Goal: Check status: Check status

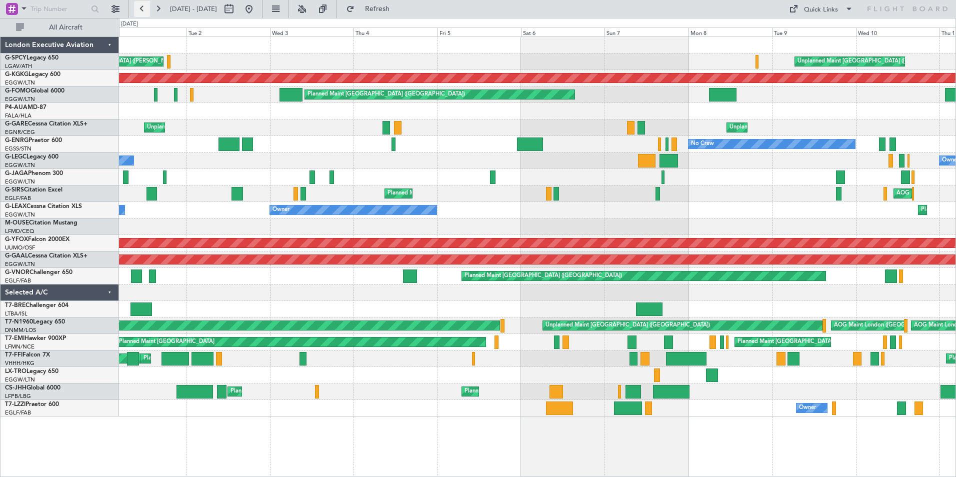
click at [145, 10] on button at bounding box center [142, 9] width 16 height 16
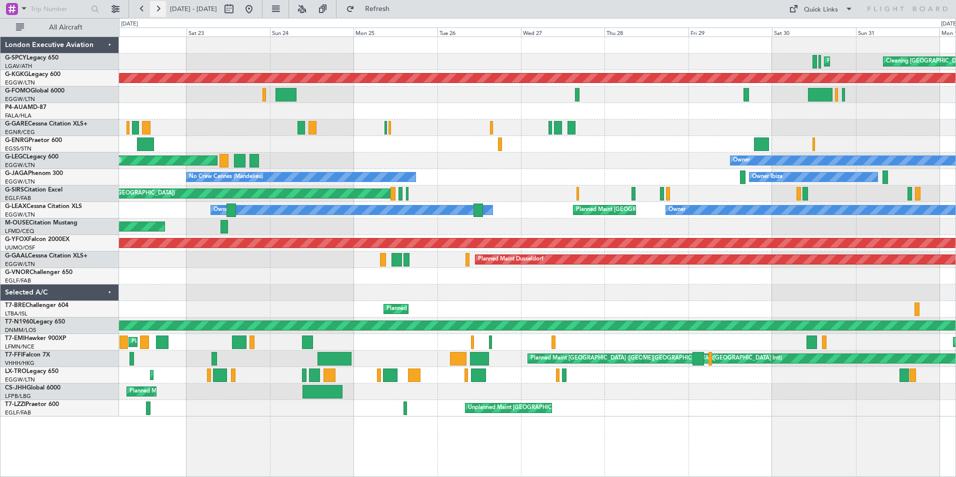
click at [158, 9] on button at bounding box center [158, 9] width 16 height 16
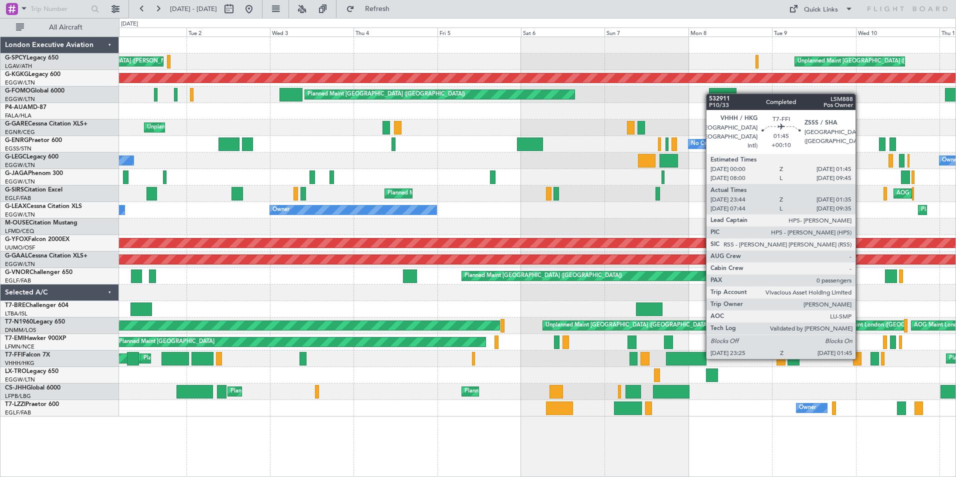
click at [860, 358] on div at bounding box center [857, 358] width 8 height 13
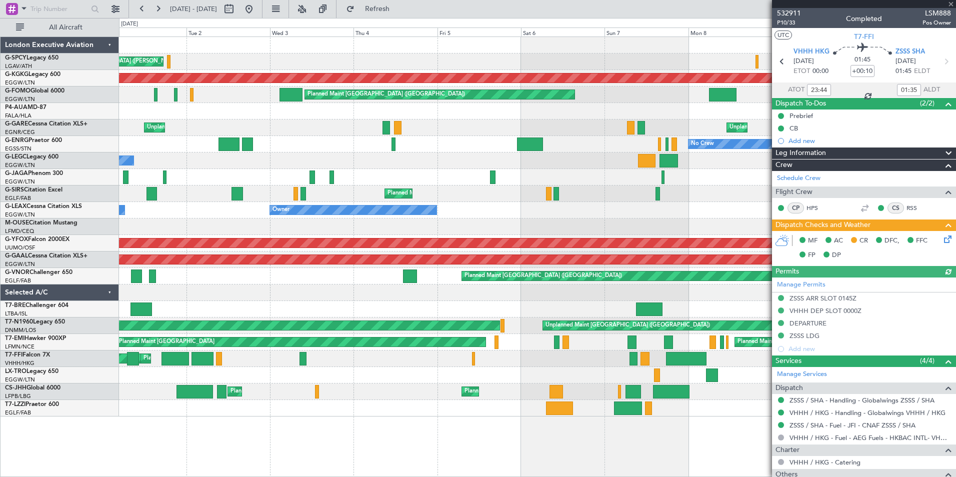
click at [952, 3] on div at bounding box center [864, 4] width 184 height 8
click at [950, 3] on span at bounding box center [951, 4] width 10 height 9
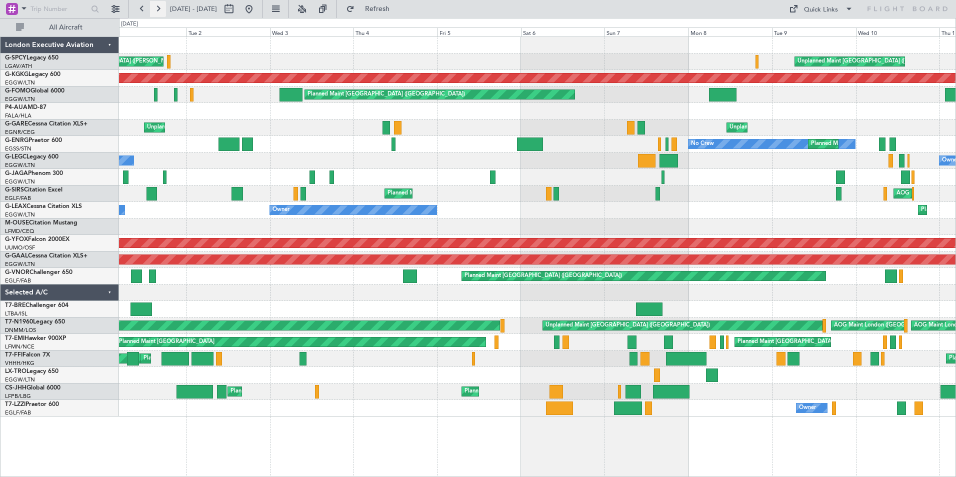
click at [163, 9] on button at bounding box center [158, 9] width 16 height 16
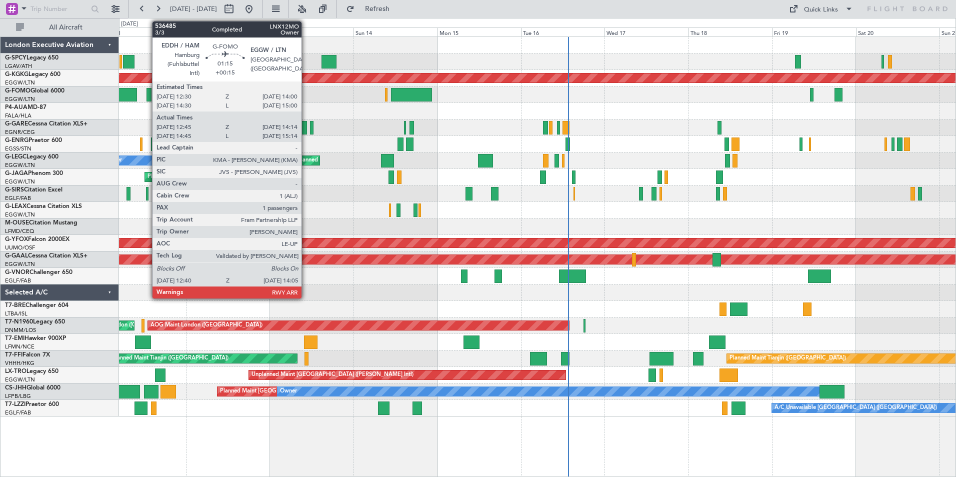
click at [225, 96] on div "Planned Maint [GEOGRAPHIC_DATA] ([GEOGRAPHIC_DATA])" at bounding box center [537, 94] width 836 height 16
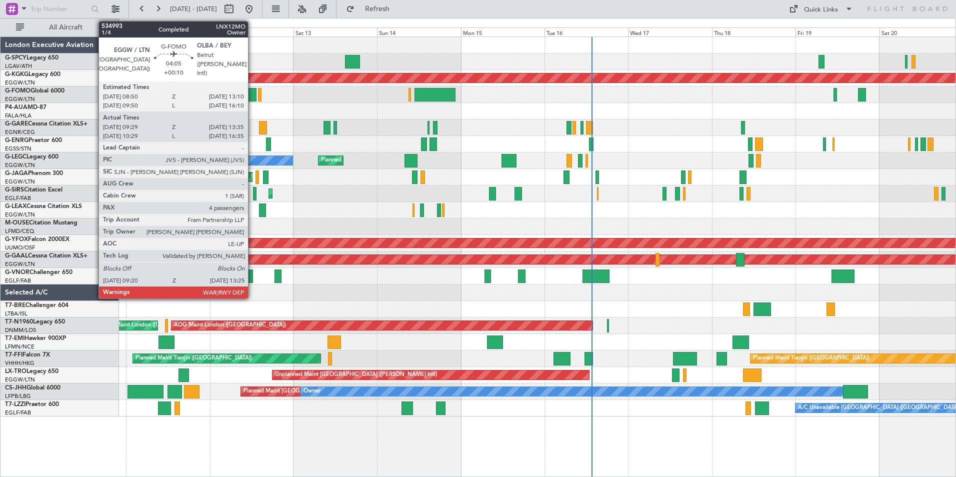
click at [254, 96] on div at bounding box center [249, 94] width 14 height 13
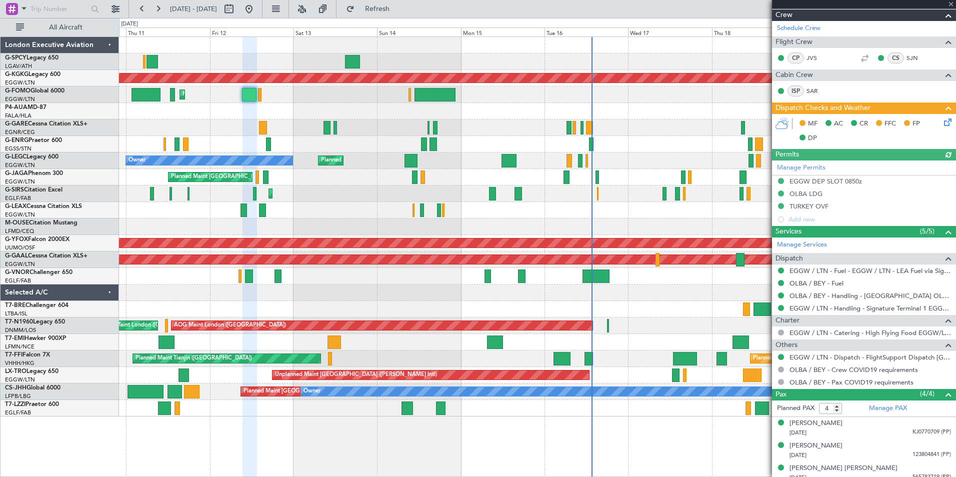
scroll to position [192, 0]
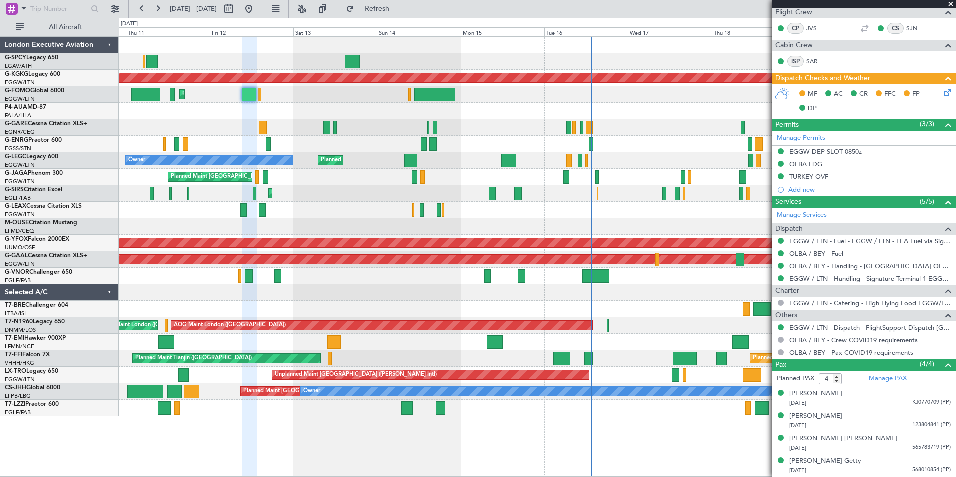
click at [951, 3] on span at bounding box center [951, 4] width 10 height 9
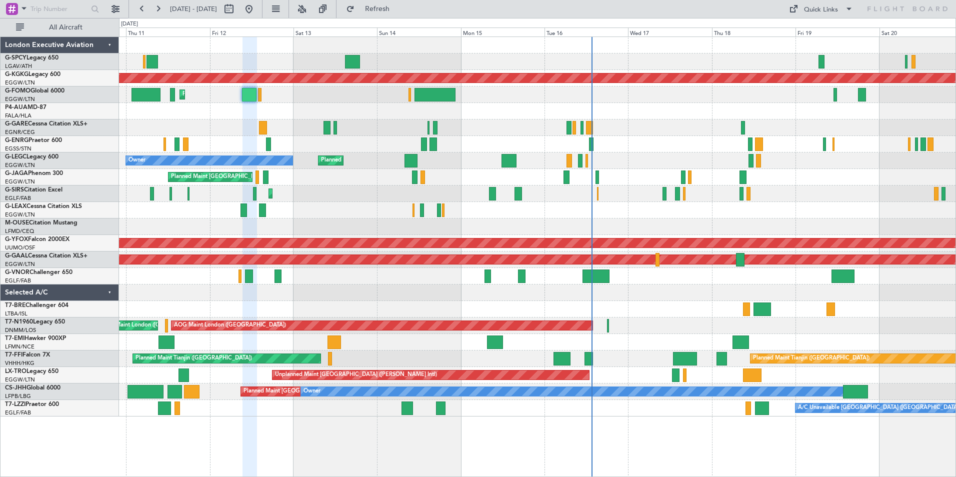
type input "0"
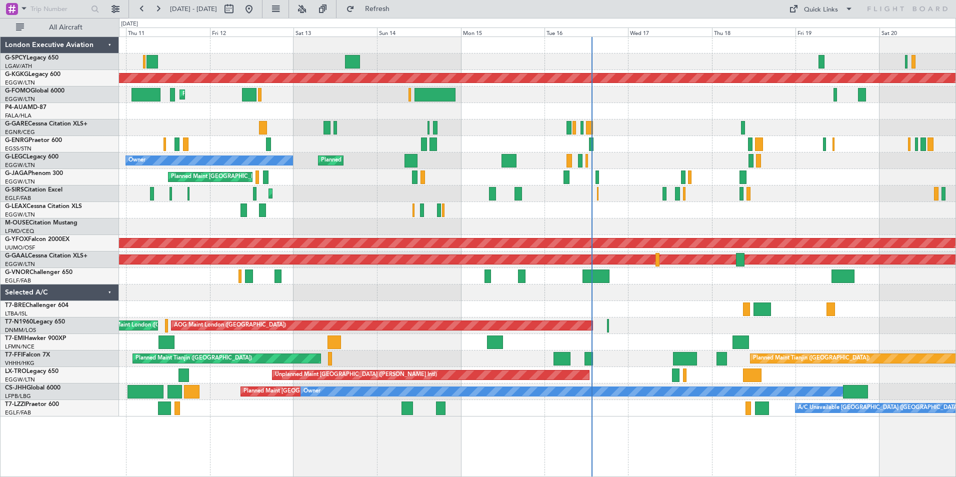
scroll to position [0, 0]
click at [144, 10] on button at bounding box center [142, 9] width 16 height 16
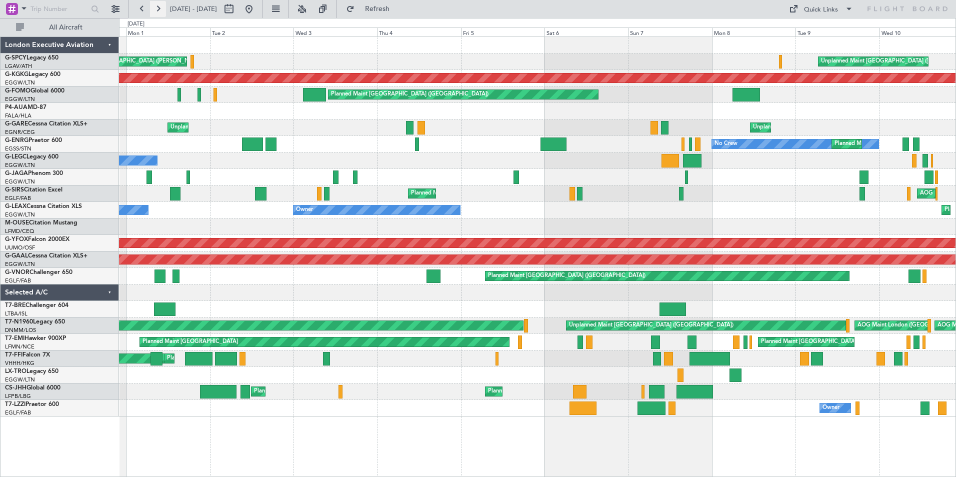
click at [154, 10] on button at bounding box center [158, 9] width 16 height 16
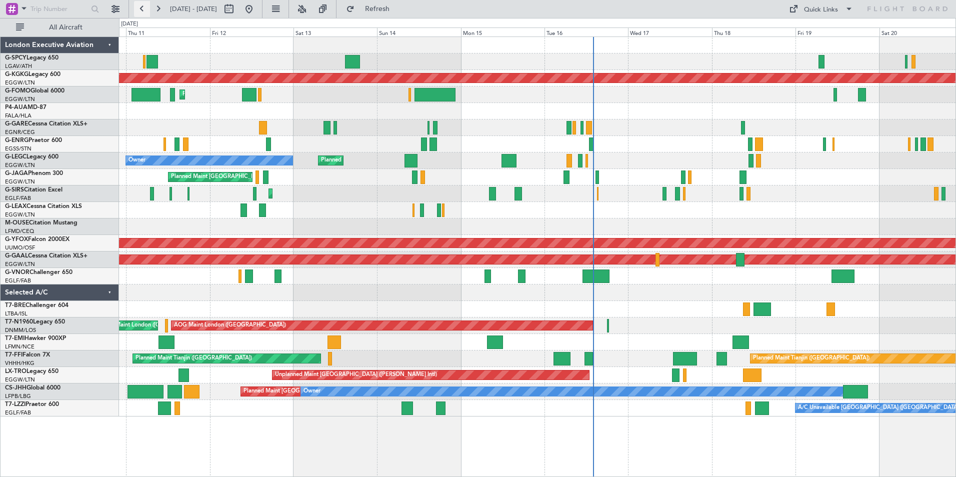
click at [139, 6] on button at bounding box center [142, 9] width 16 height 16
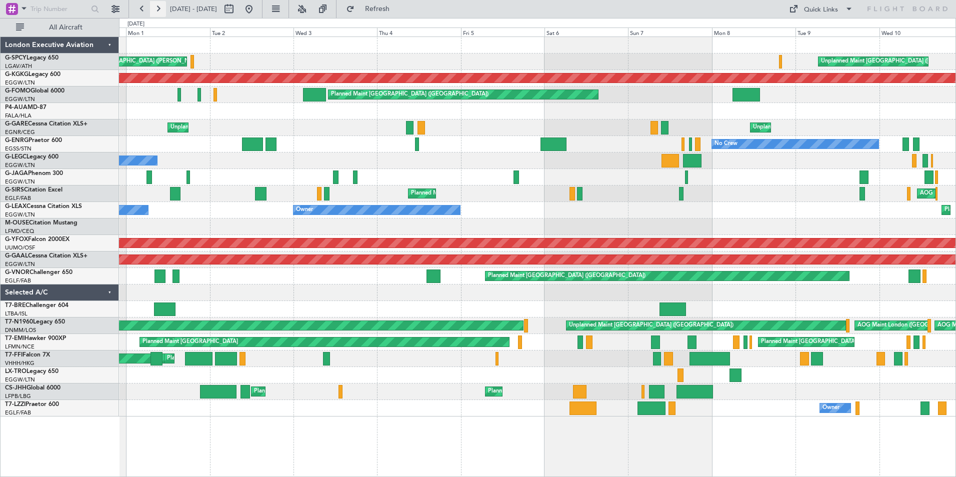
click at [158, 10] on button at bounding box center [158, 9] width 16 height 16
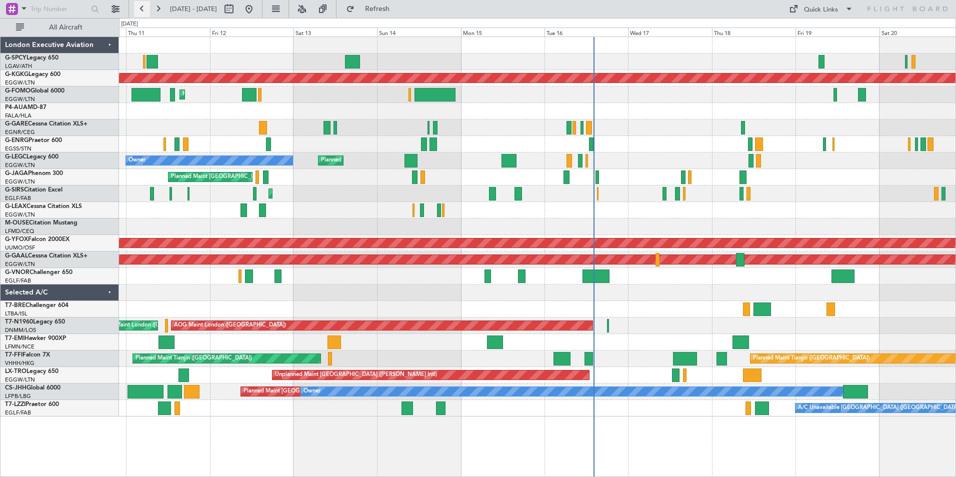
click at [139, 11] on button at bounding box center [142, 9] width 16 height 16
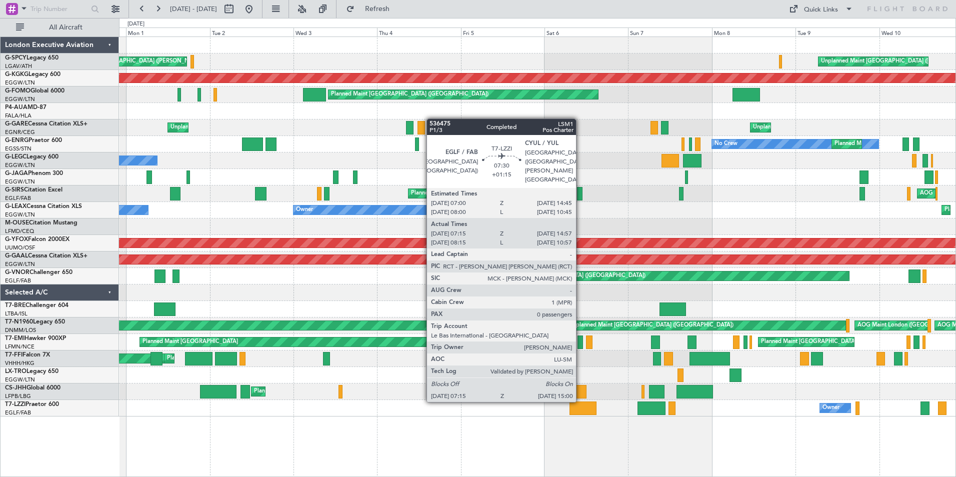
click at [580, 410] on div at bounding box center [582, 407] width 27 height 13
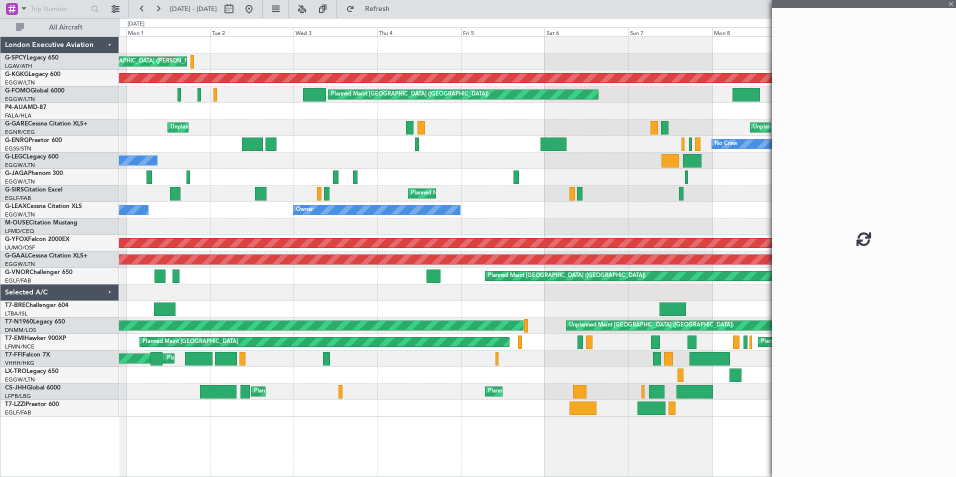
click at [954, 3] on div at bounding box center [864, 4] width 184 height 8
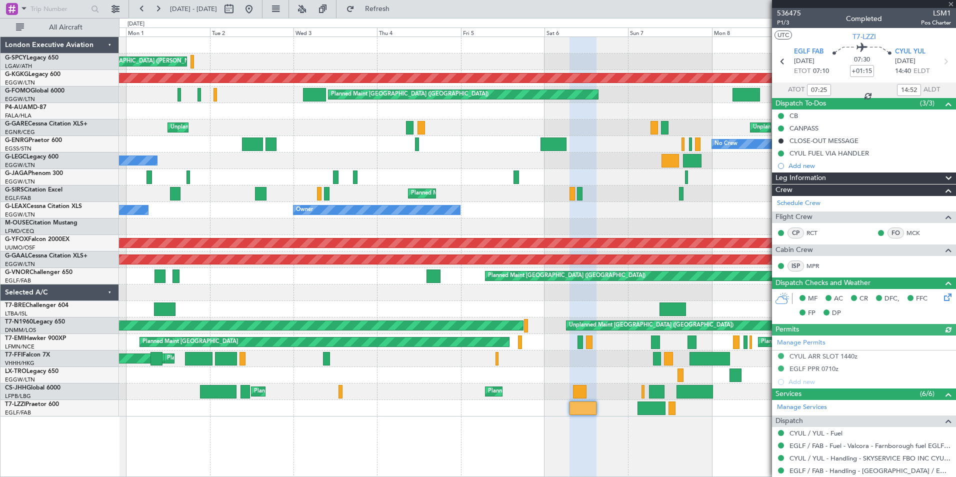
click at [949, 5] on div at bounding box center [864, 4] width 184 height 8
click at [951, 3] on span at bounding box center [951, 4] width 10 height 9
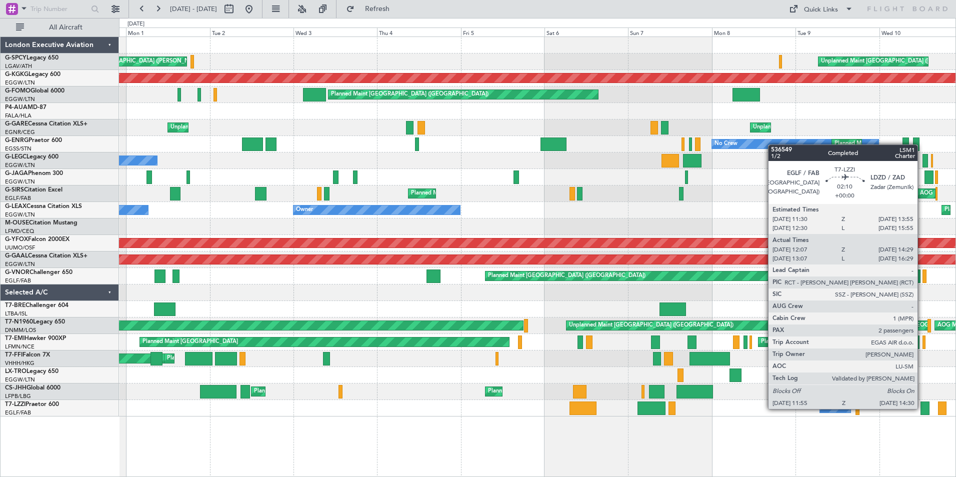
click at [922, 408] on div at bounding box center [924, 407] width 9 height 13
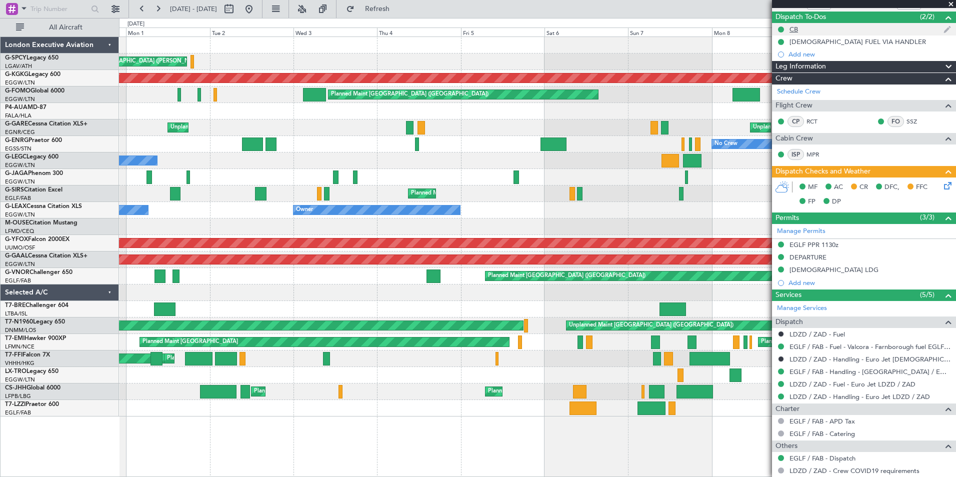
scroll to position [34, 0]
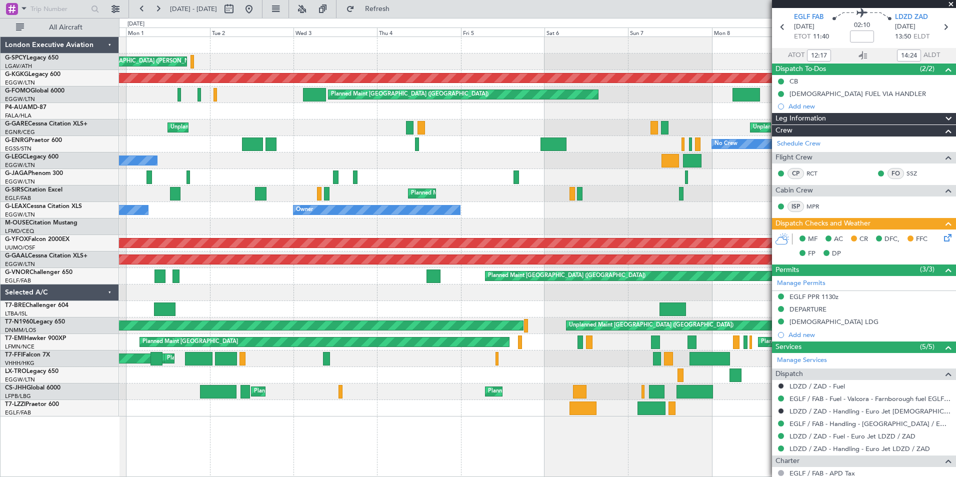
click at [949, 5] on span at bounding box center [951, 4] width 10 height 9
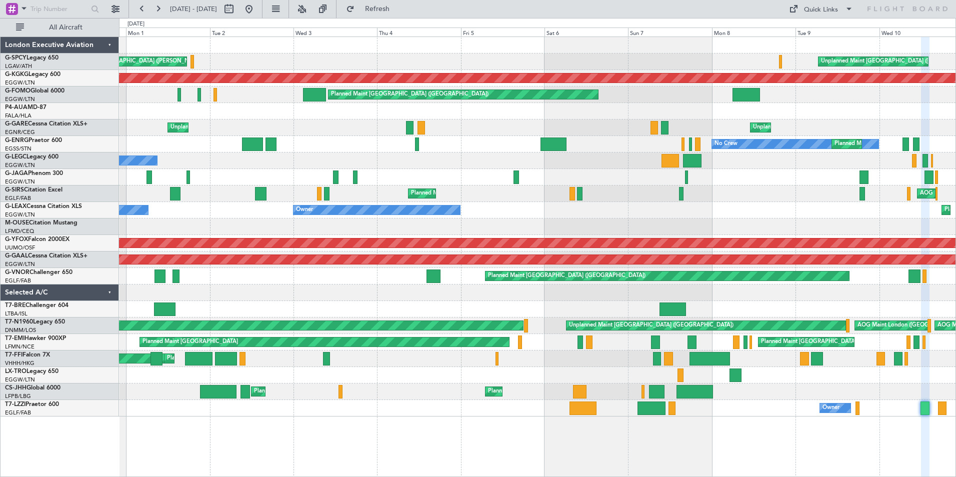
type input "0"
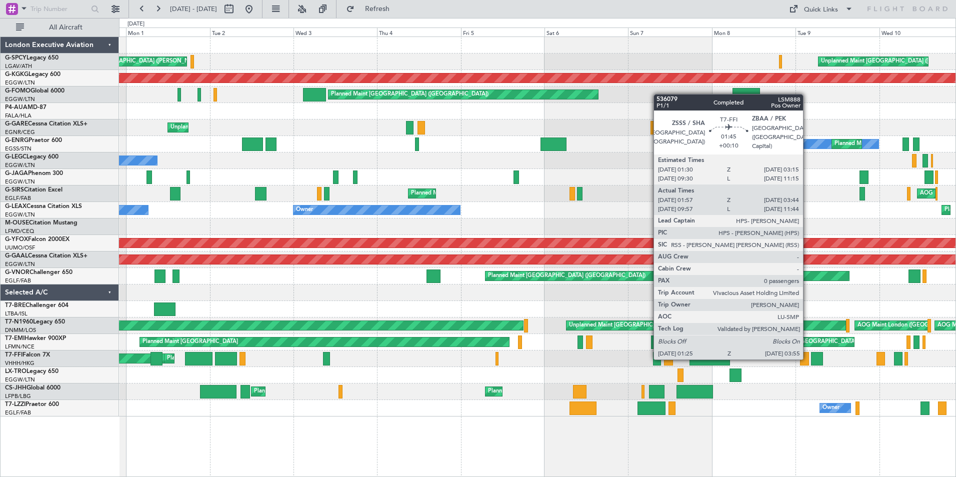
click at [807, 357] on div at bounding box center [804, 358] width 9 height 13
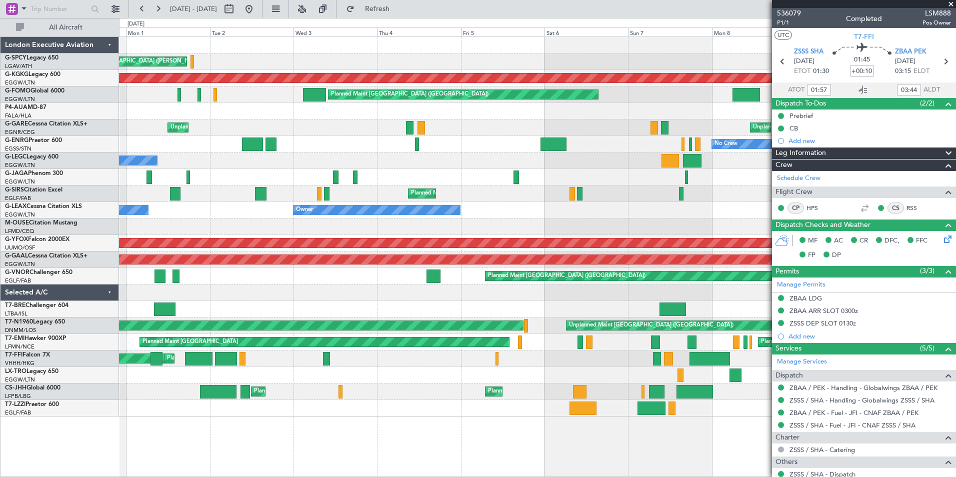
click at [951, 2] on span at bounding box center [951, 4] width 10 height 9
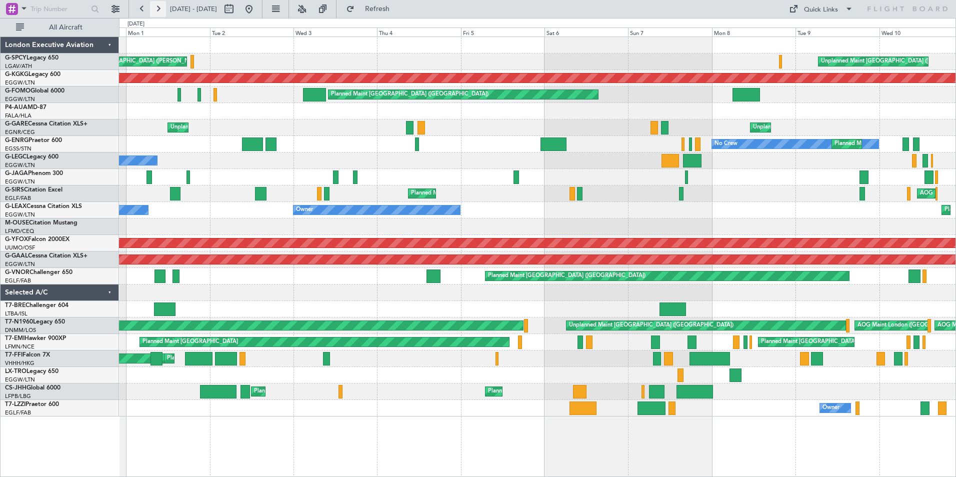
click at [156, 10] on button at bounding box center [158, 9] width 16 height 16
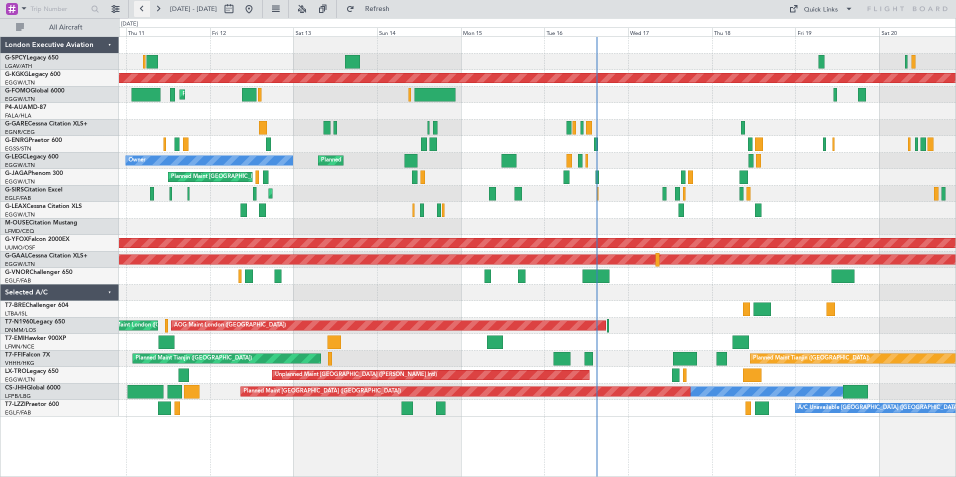
drag, startPoint x: 143, startPoint y: 10, endPoint x: 144, endPoint y: 15, distance: 5.0
click at [143, 10] on button at bounding box center [142, 9] width 16 height 16
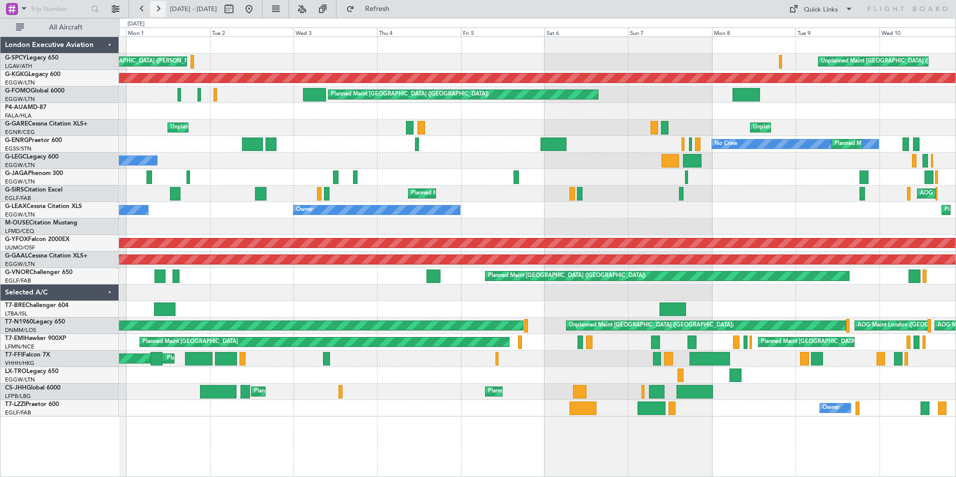
click at [158, 7] on button at bounding box center [158, 9] width 16 height 16
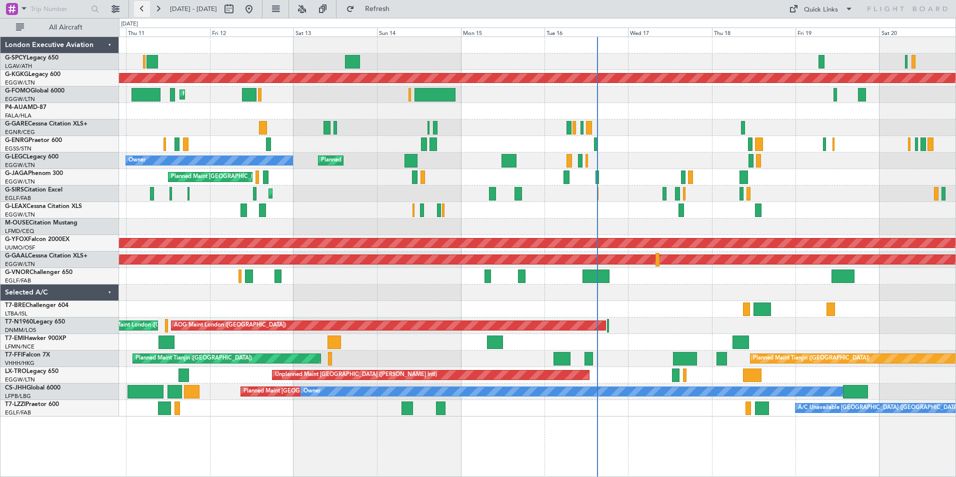
click at [142, 11] on button at bounding box center [142, 9] width 16 height 16
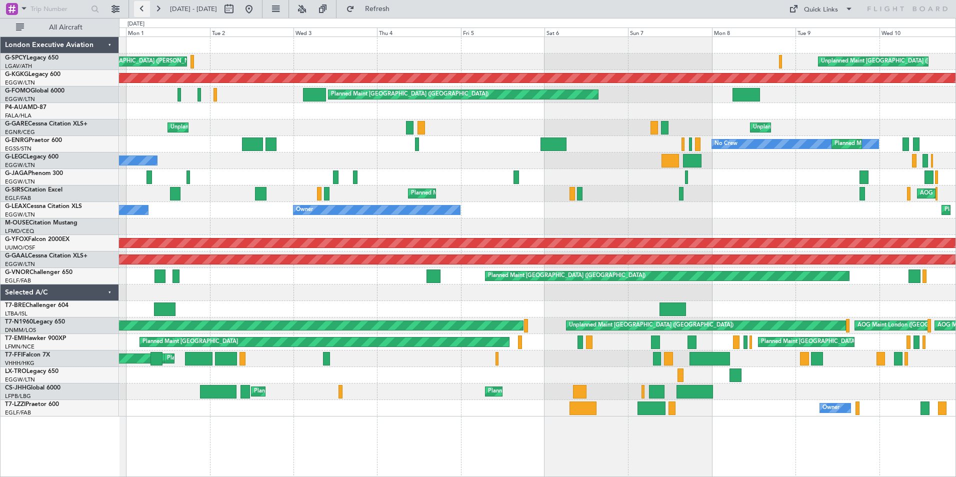
click at [136, 11] on button at bounding box center [142, 9] width 16 height 16
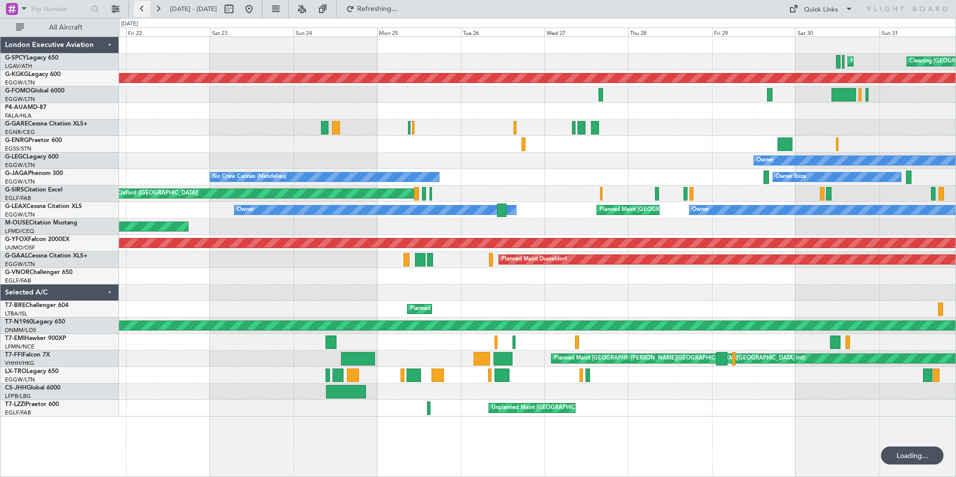
click at [137, 11] on button at bounding box center [142, 9] width 16 height 16
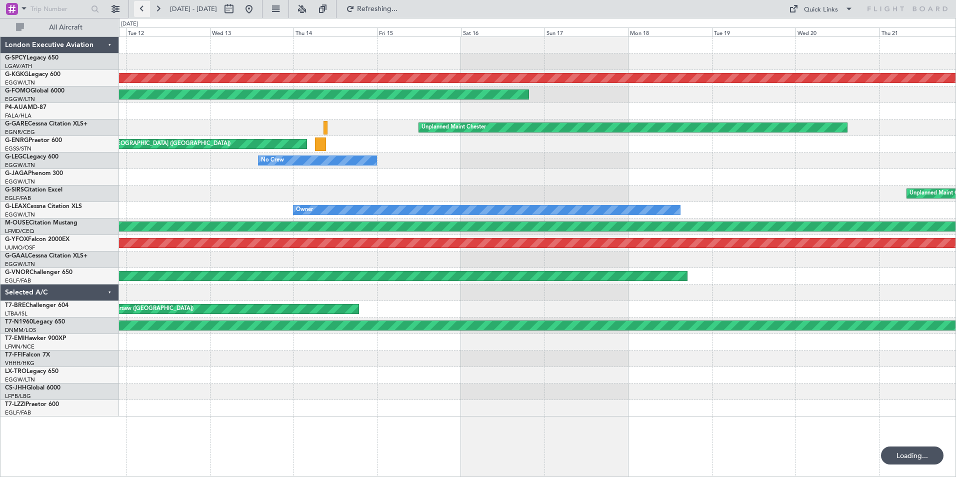
click at [137, 11] on button at bounding box center [142, 9] width 16 height 16
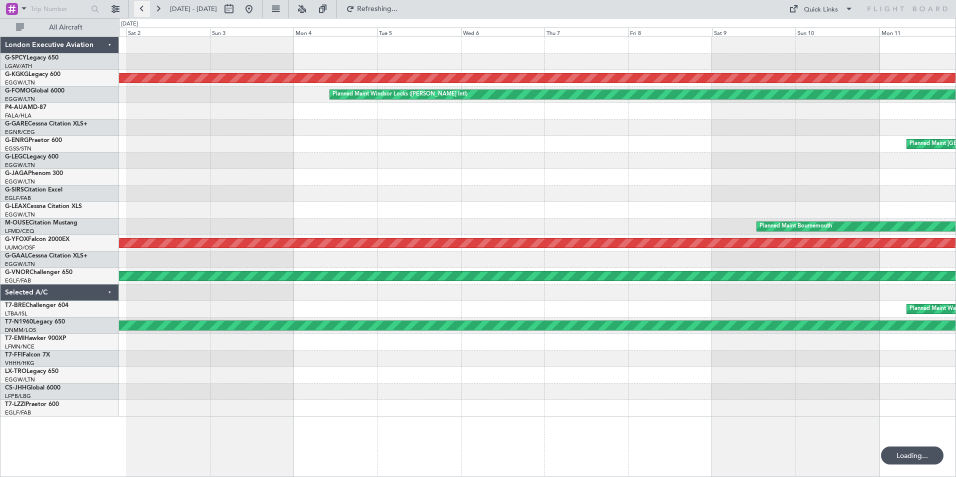
click at [137, 11] on button at bounding box center [142, 9] width 16 height 16
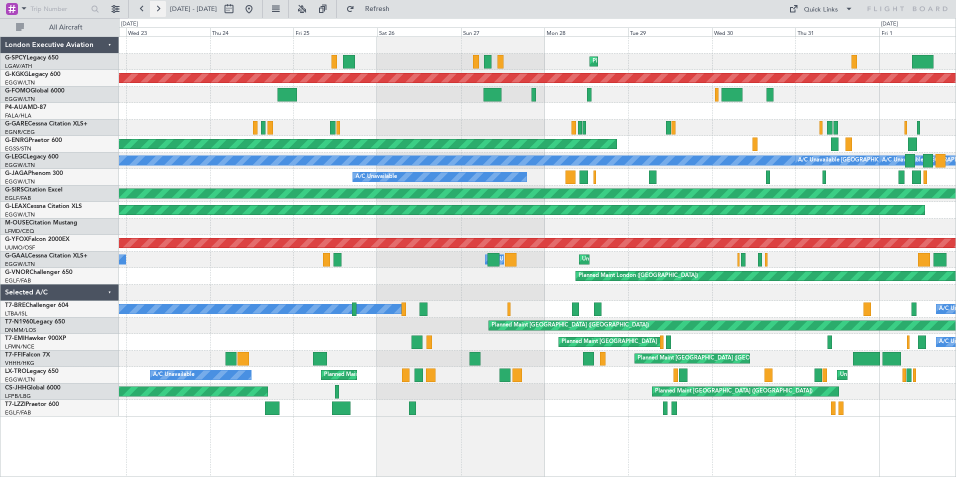
click at [159, 6] on button at bounding box center [158, 9] width 16 height 16
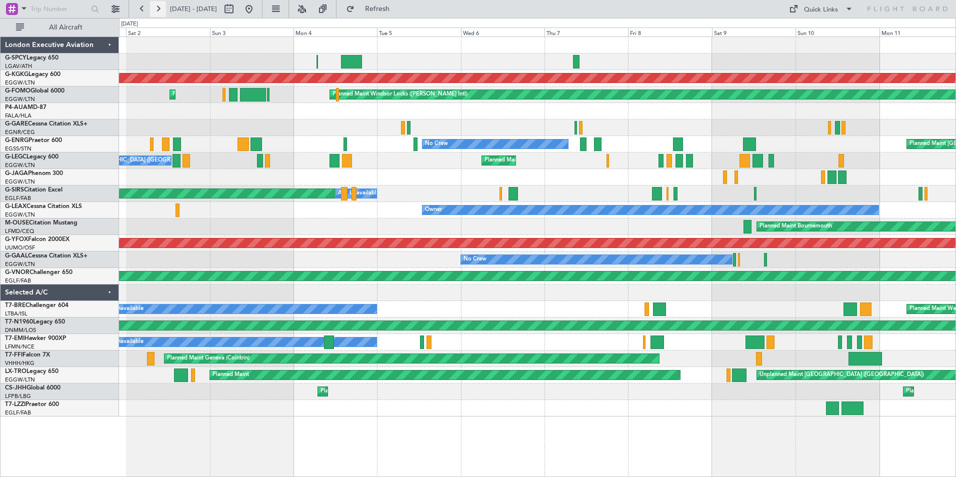
click at [159, 6] on button at bounding box center [158, 9] width 16 height 16
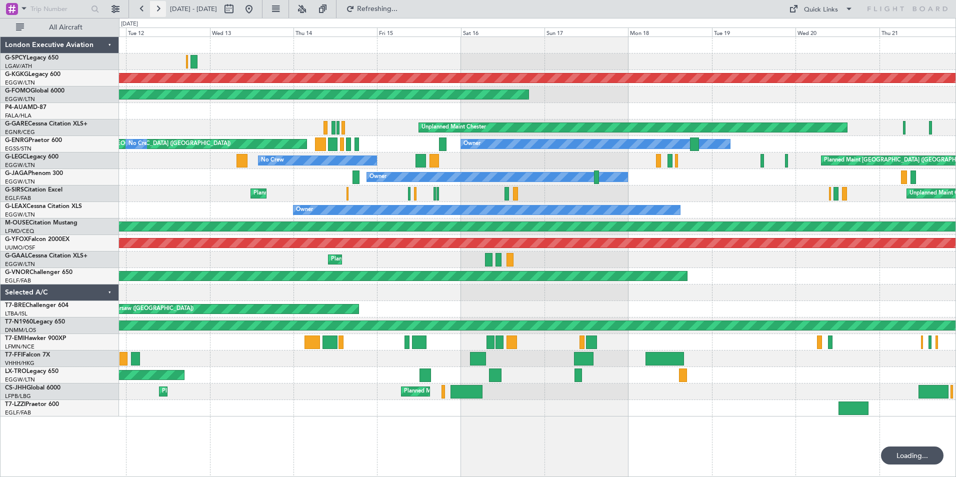
click at [159, 6] on button at bounding box center [158, 9] width 16 height 16
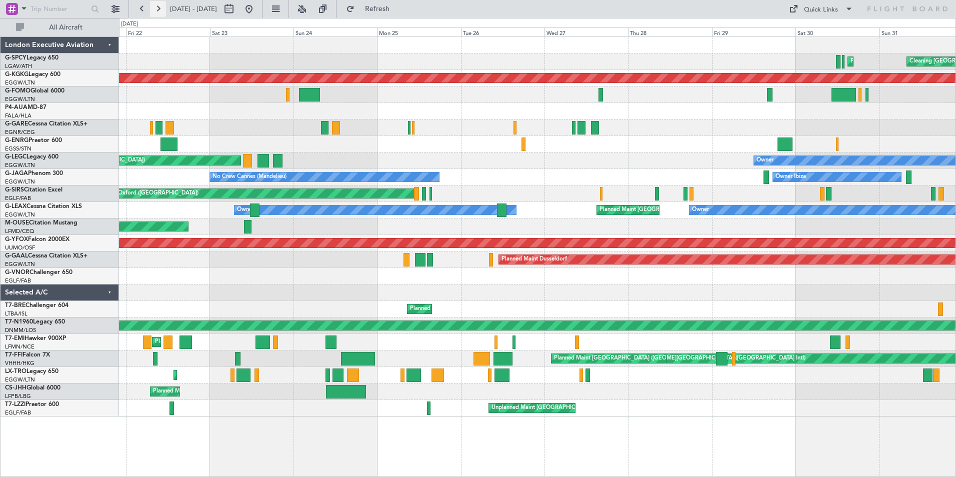
click at [161, 9] on button at bounding box center [158, 9] width 16 height 16
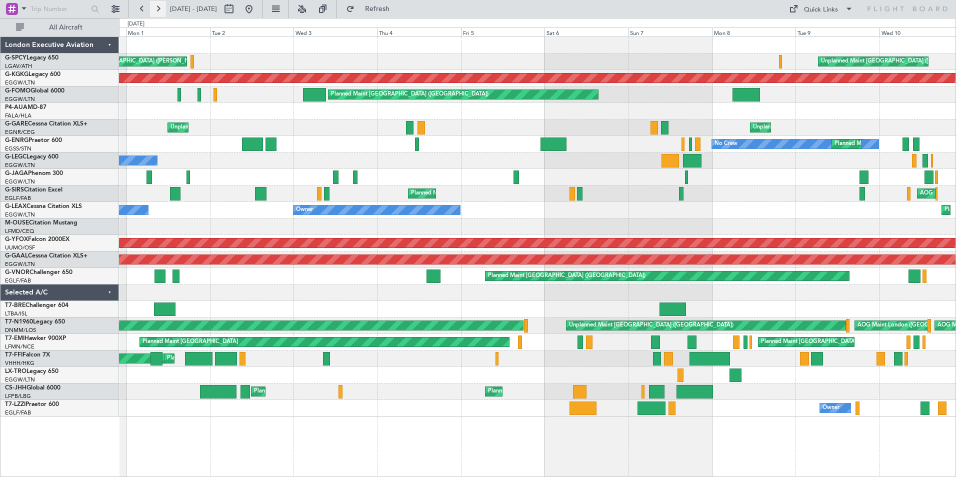
drag, startPoint x: 144, startPoint y: 7, endPoint x: 151, endPoint y: 12, distance: 9.0
click at [144, 7] on button at bounding box center [142, 9] width 16 height 16
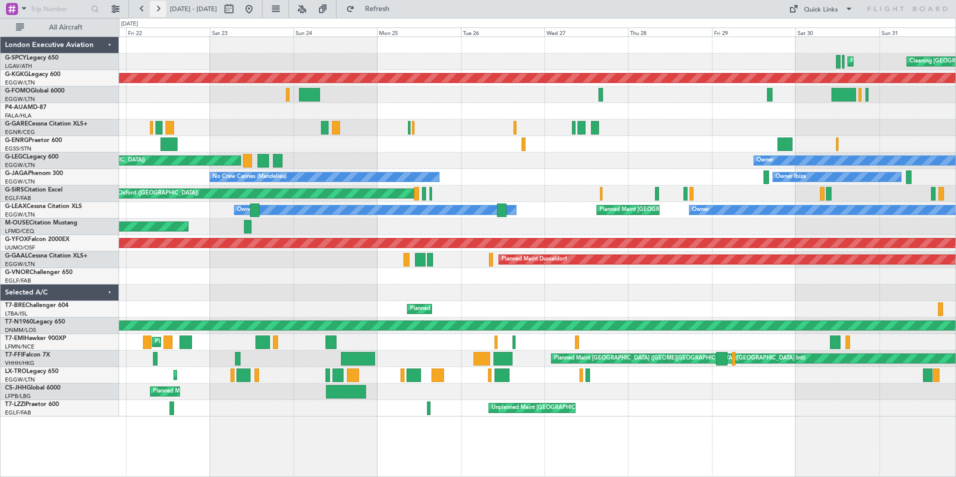
click at [159, 10] on button at bounding box center [158, 9] width 16 height 16
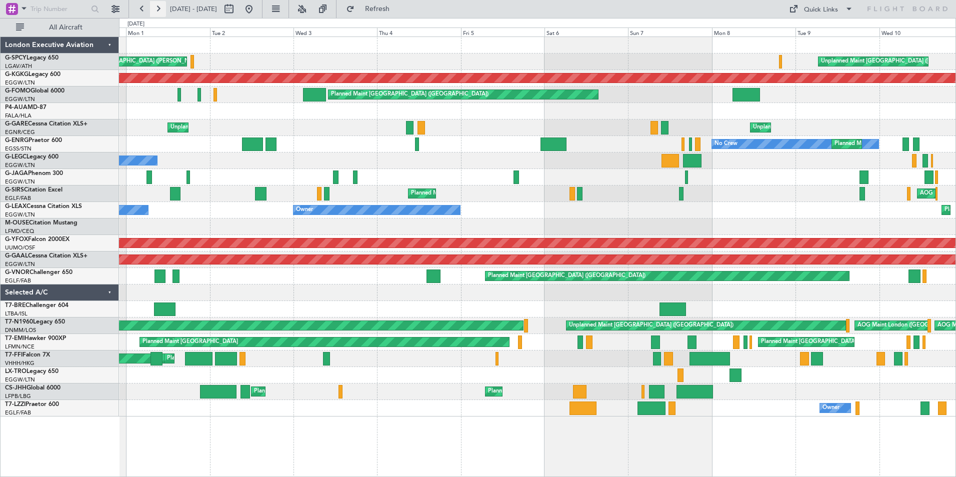
click at [155, 8] on button at bounding box center [158, 9] width 16 height 16
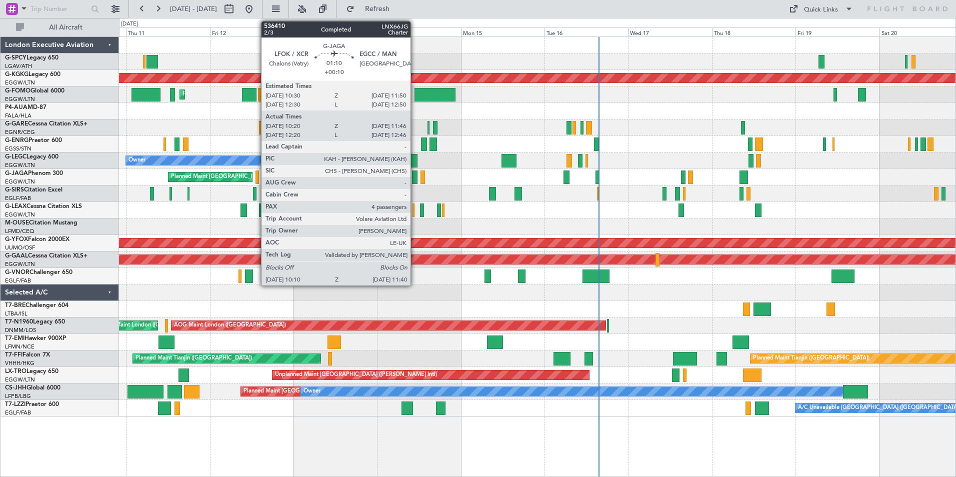
click at [415, 172] on div at bounding box center [414, 176] width 5 height 13
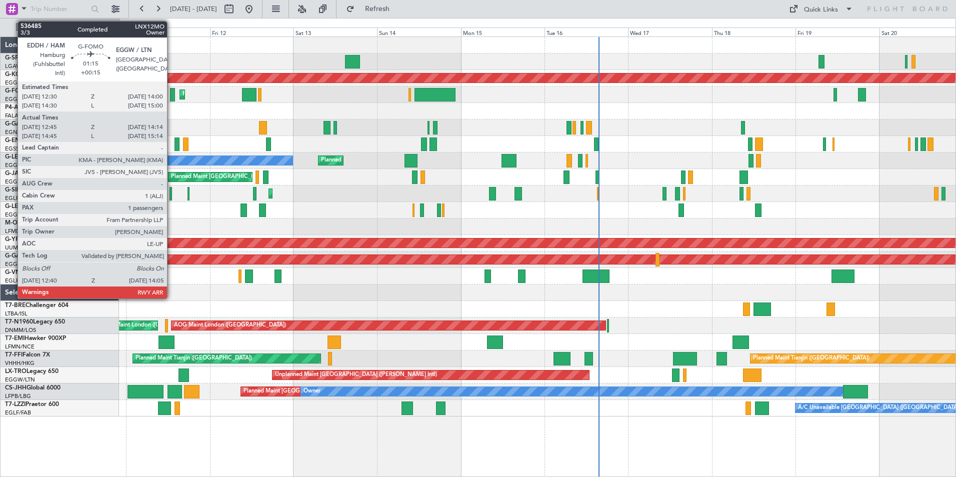
click at [171, 93] on div at bounding box center [172, 94] width 5 height 13
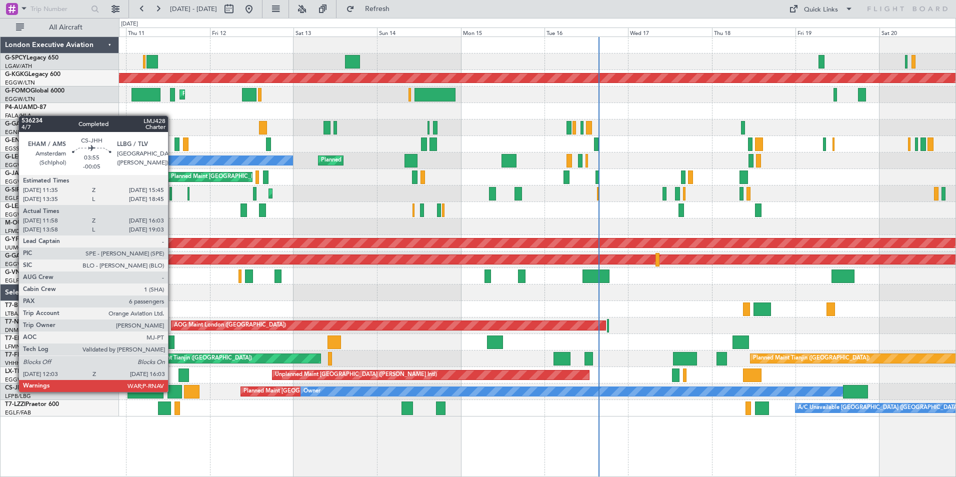
click at [172, 391] on div at bounding box center [174, 391] width 14 height 13
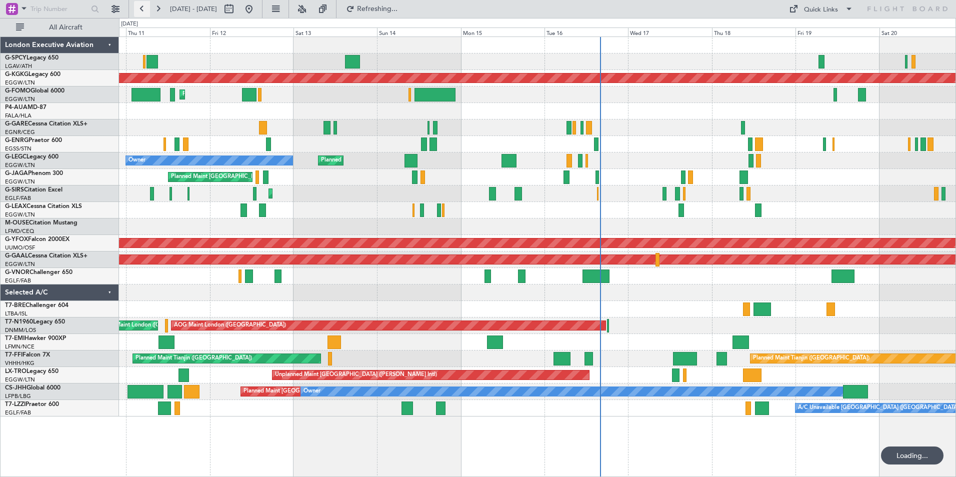
click at [137, 12] on button at bounding box center [142, 9] width 16 height 16
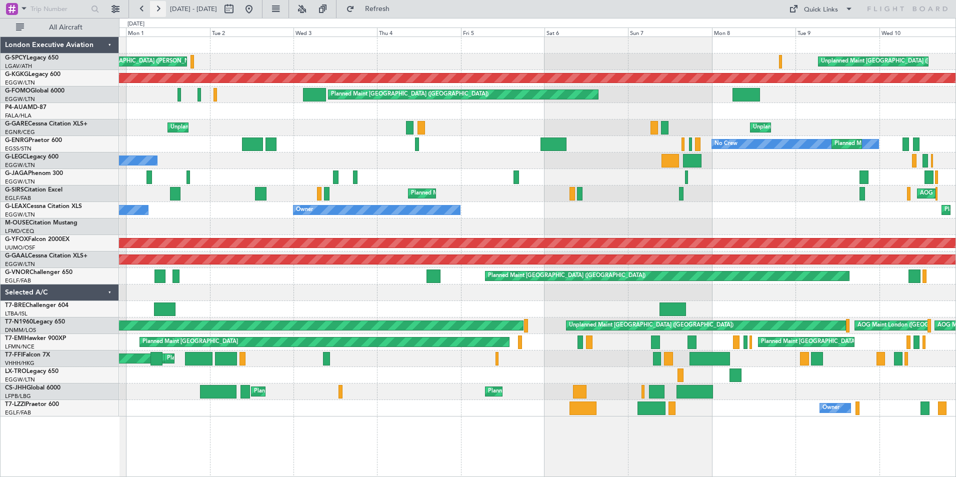
click at [156, 5] on button at bounding box center [158, 9] width 16 height 16
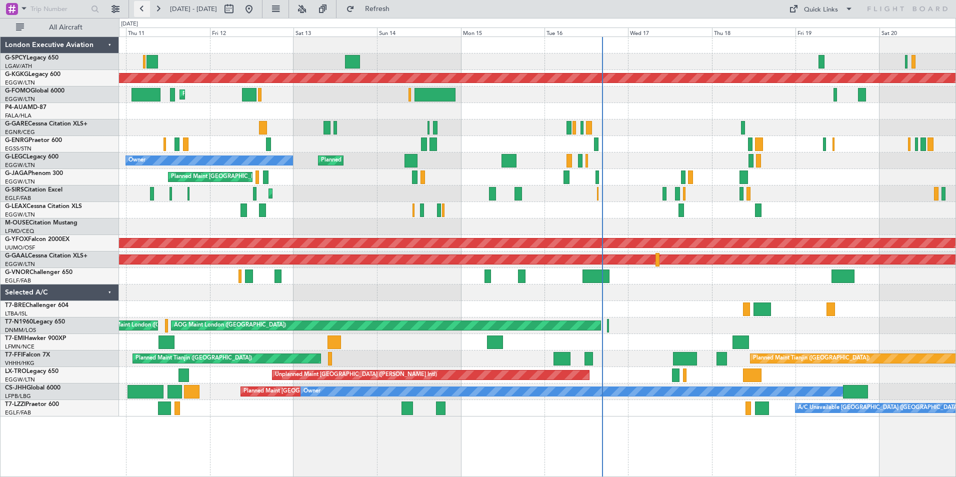
click at [140, 12] on button at bounding box center [142, 9] width 16 height 16
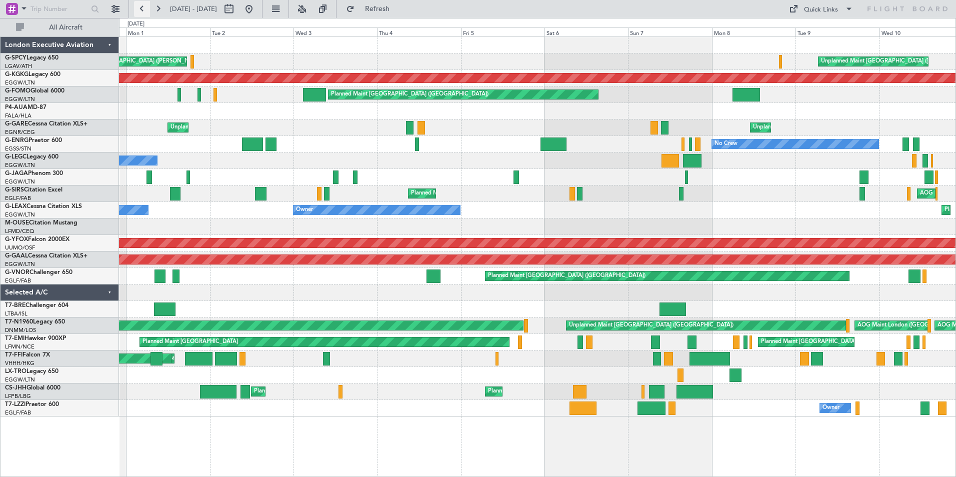
click at [141, 8] on button at bounding box center [142, 9] width 16 height 16
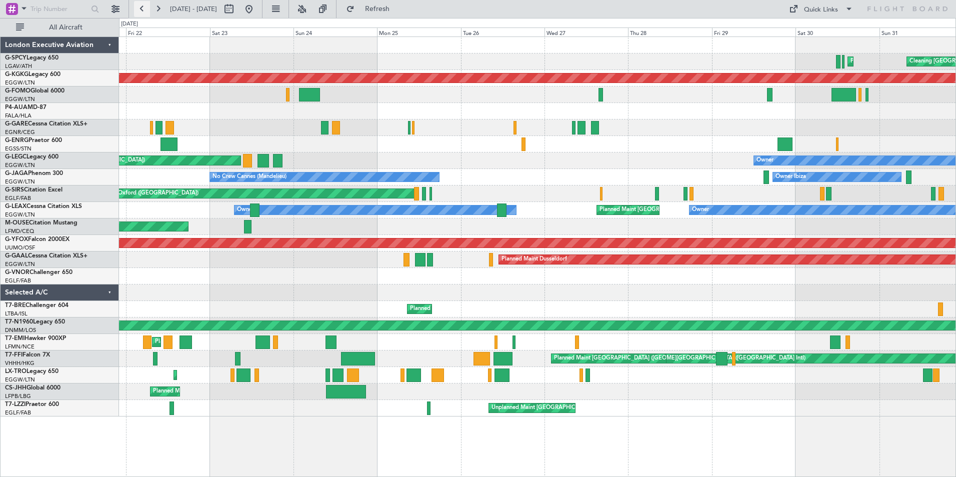
click at [141, 8] on button at bounding box center [142, 9] width 16 height 16
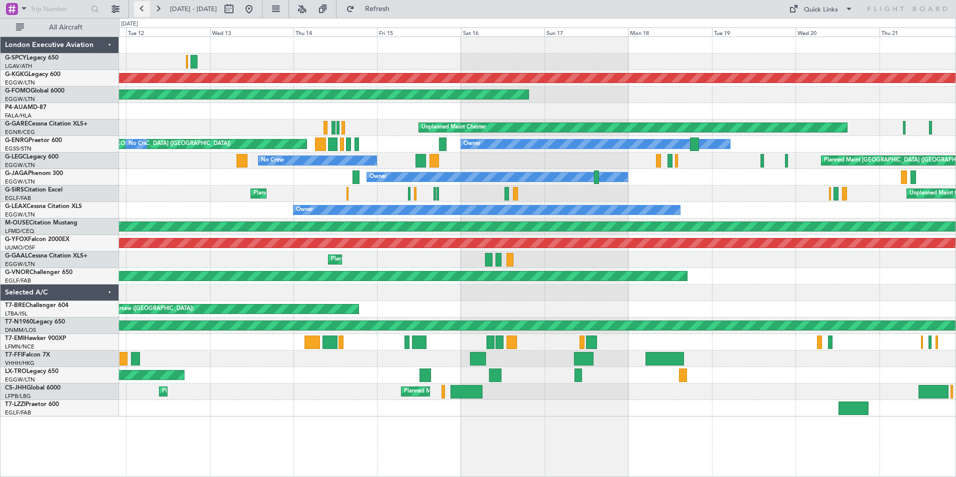
click at [144, 6] on button at bounding box center [142, 9] width 16 height 16
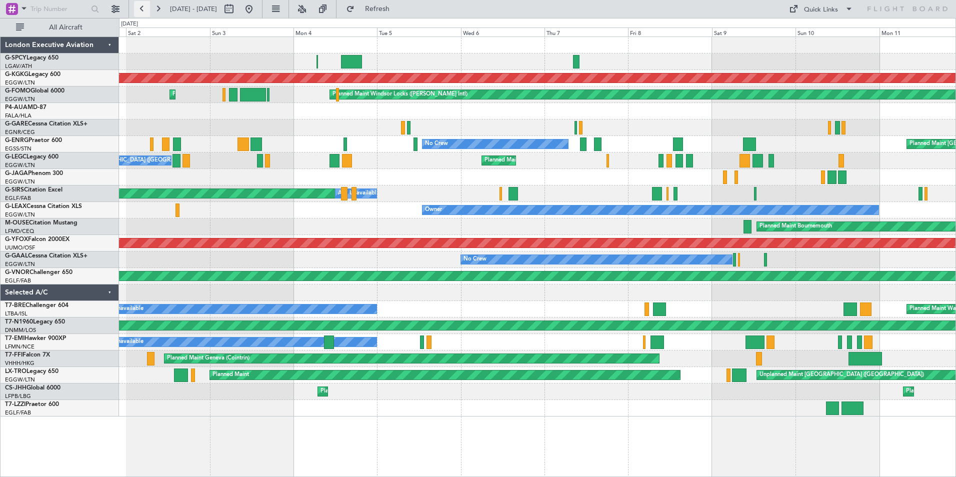
click at [142, 9] on button at bounding box center [142, 9] width 16 height 16
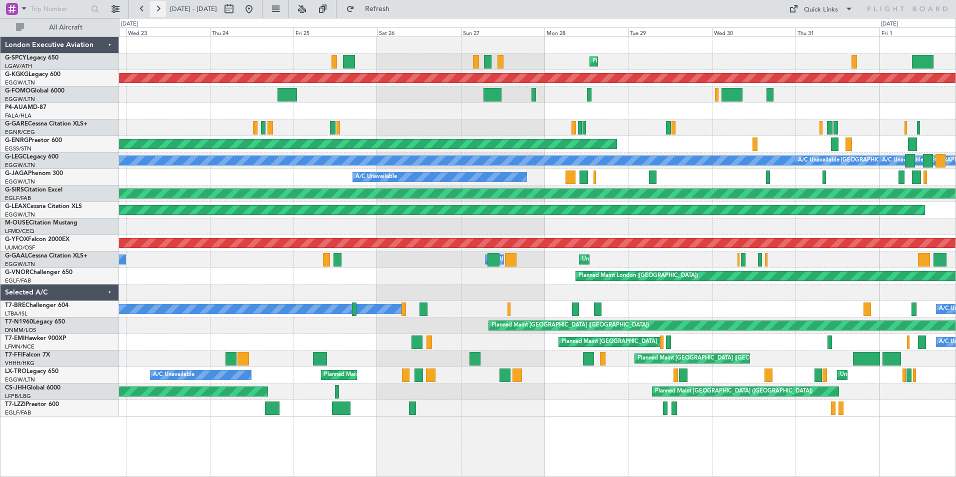
click at [157, 11] on button at bounding box center [158, 9] width 16 height 16
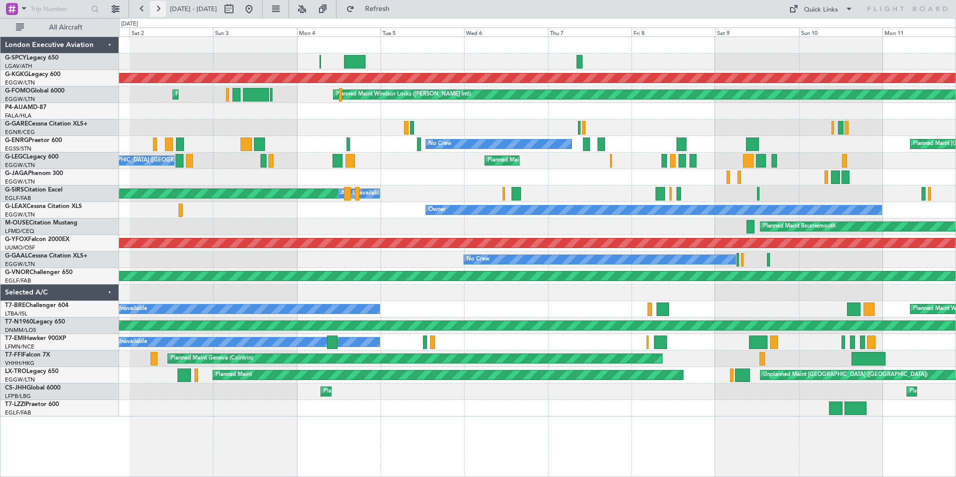
click at [157, 11] on button at bounding box center [158, 9] width 16 height 16
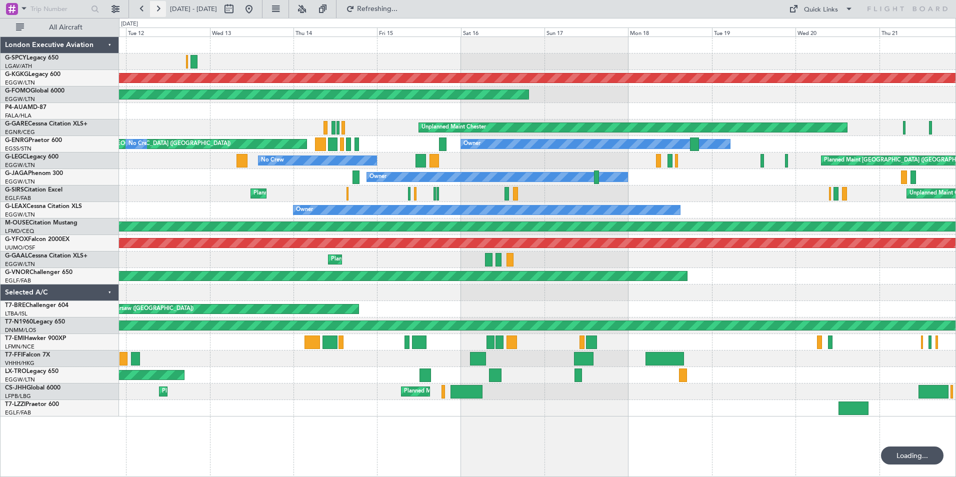
click at [157, 11] on button at bounding box center [158, 9] width 16 height 16
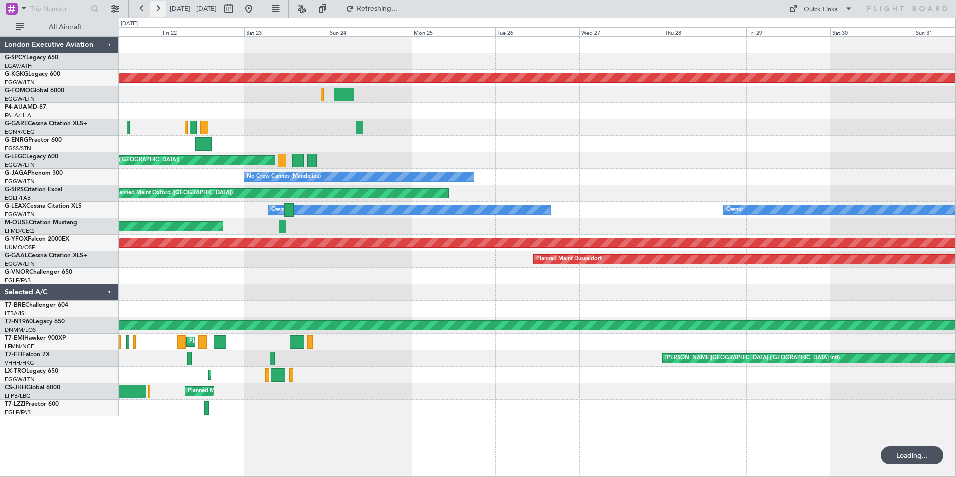
click at [157, 11] on button at bounding box center [158, 9] width 16 height 16
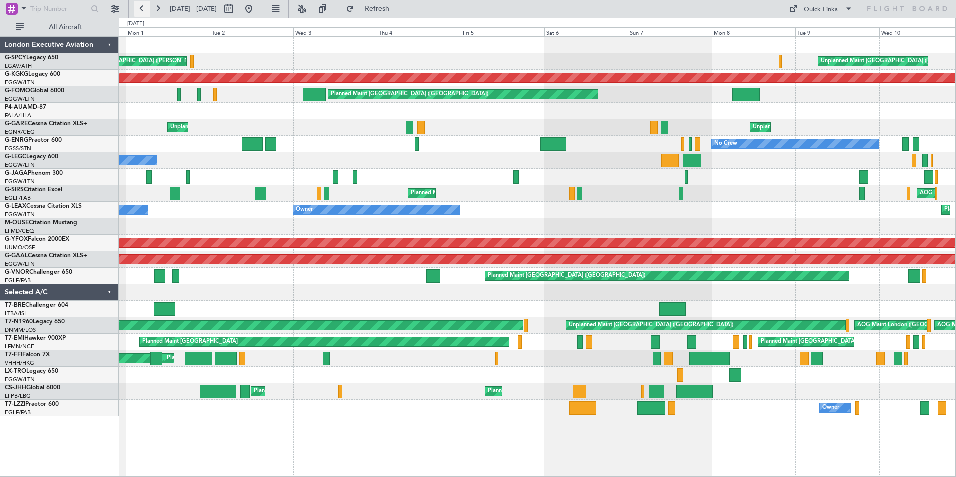
click at [139, 9] on button at bounding box center [142, 9] width 16 height 16
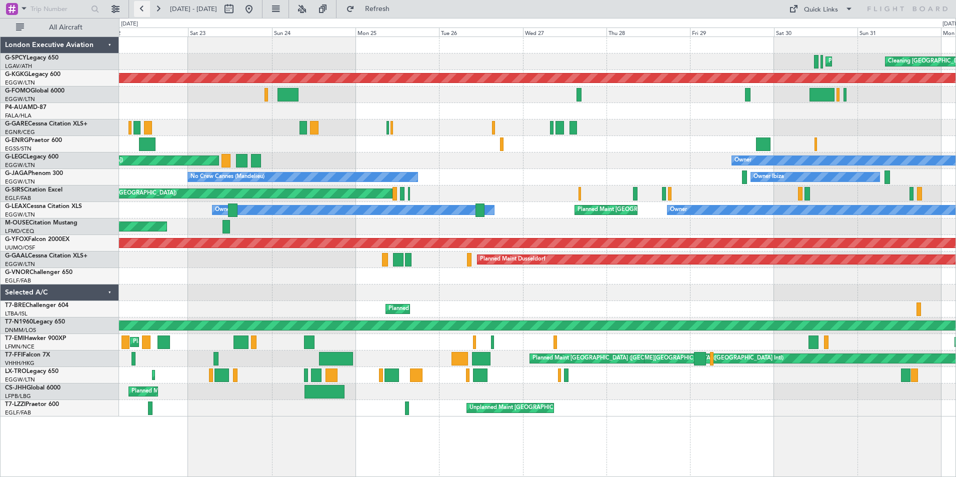
click at [140, 9] on button at bounding box center [142, 9] width 16 height 16
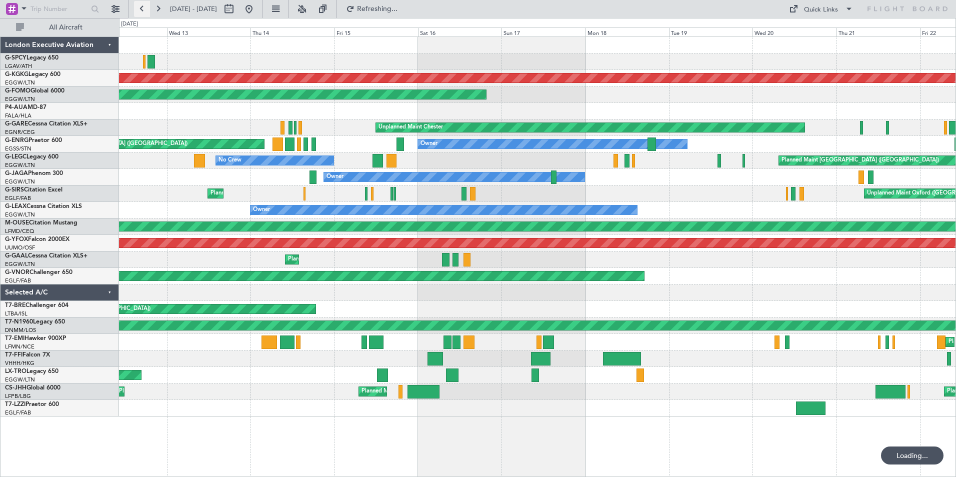
click at [140, 9] on button at bounding box center [142, 9] width 16 height 16
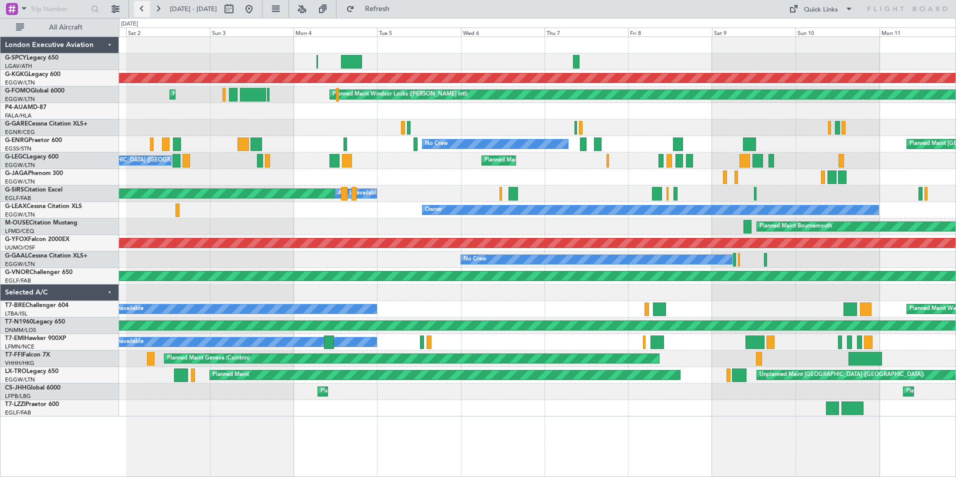
click at [142, 6] on button at bounding box center [142, 9] width 16 height 16
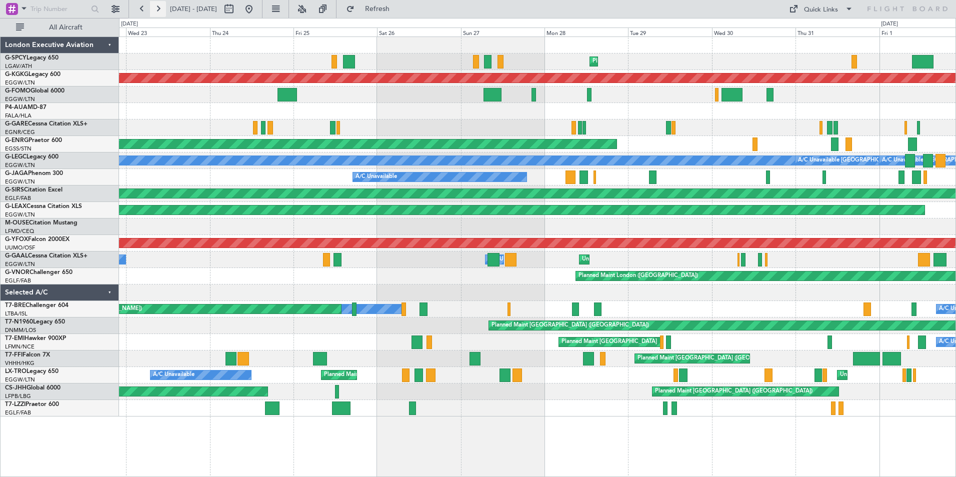
click at [163, 9] on button at bounding box center [158, 9] width 16 height 16
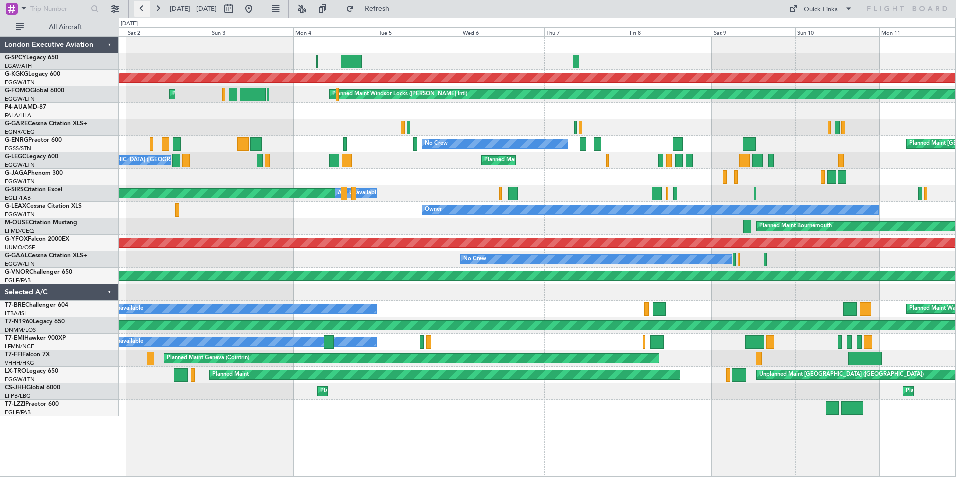
click at [141, 7] on button at bounding box center [142, 9] width 16 height 16
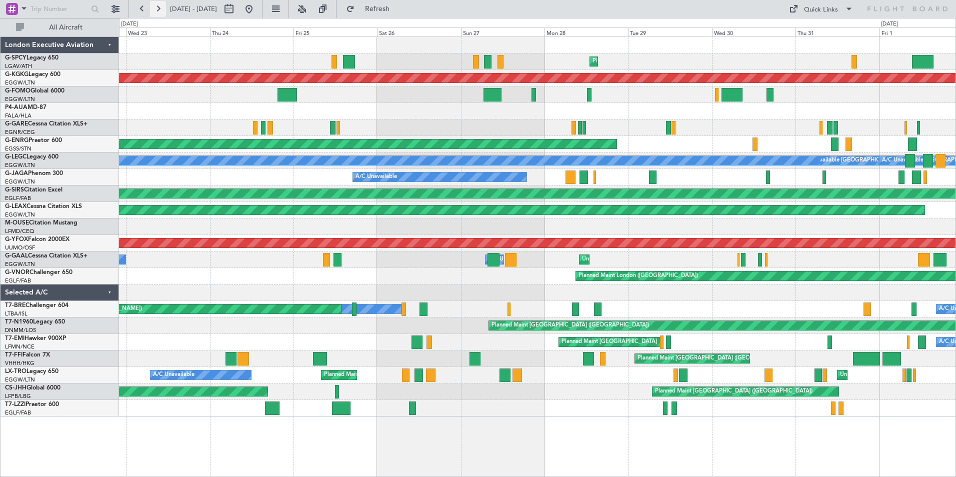
click at [156, 9] on button at bounding box center [158, 9] width 16 height 16
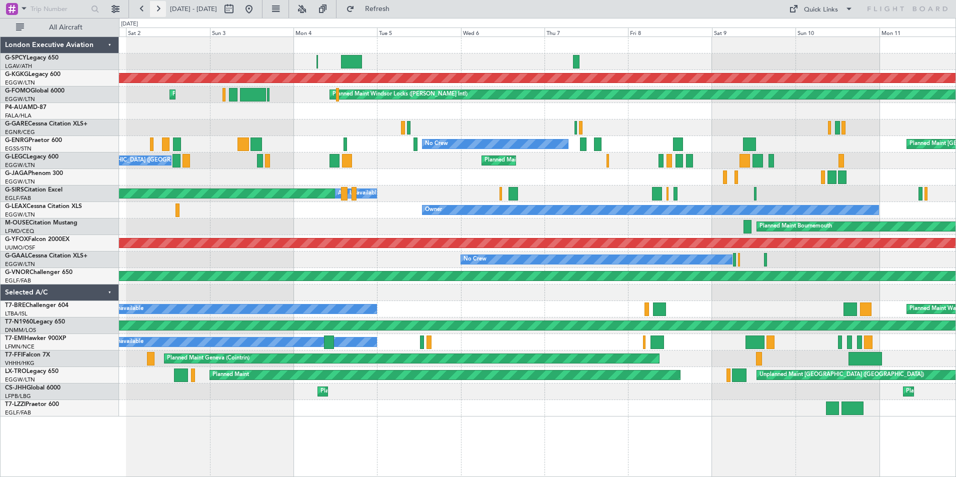
click at [158, 6] on button at bounding box center [158, 9] width 16 height 16
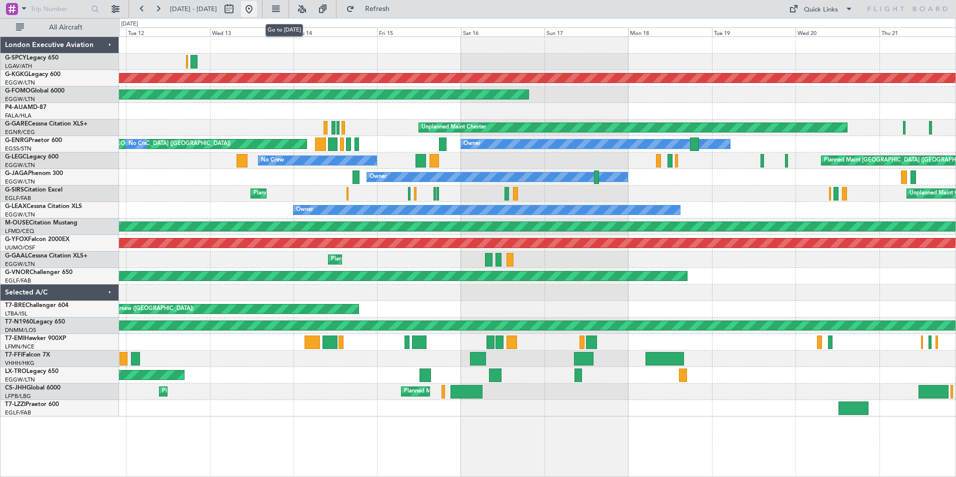
click at [257, 5] on button at bounding box center [249, 9] width 16 height 16
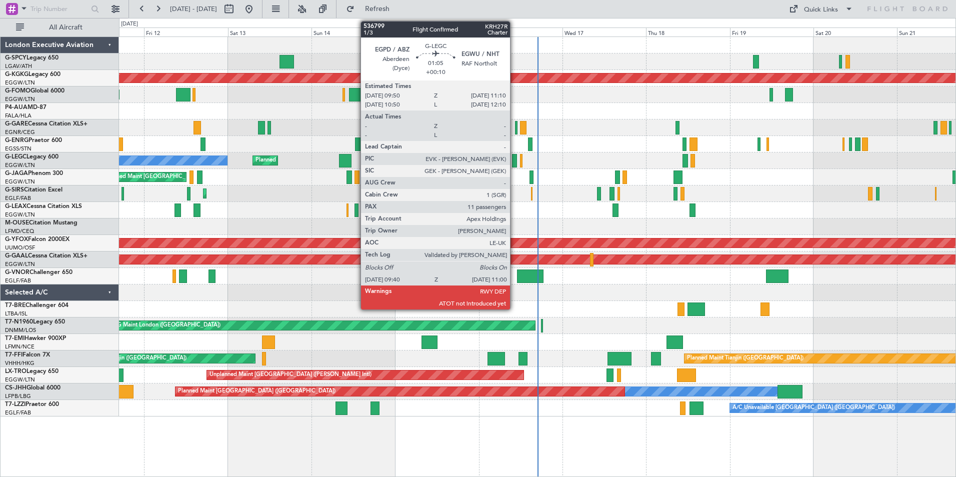
click at [514, 162] on div at bounding box center [514, 160] width 5 height 13
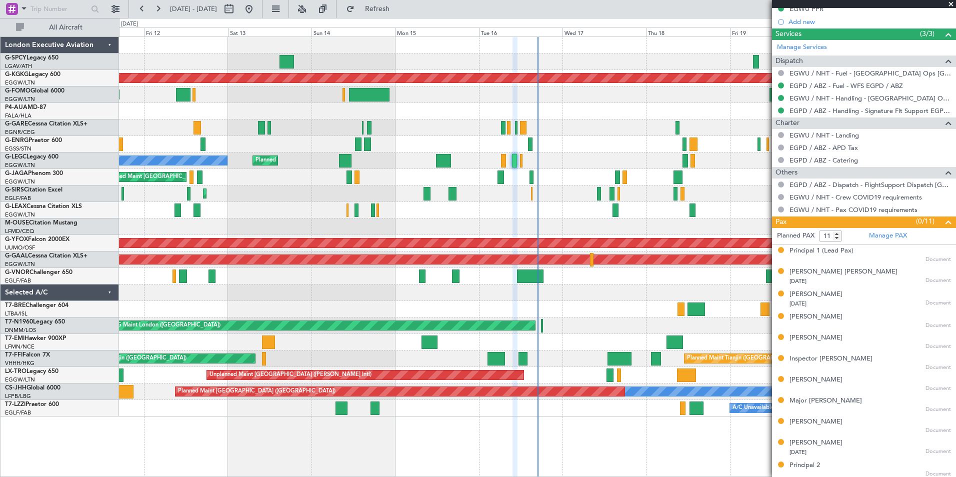
scroll to position [335, 0]
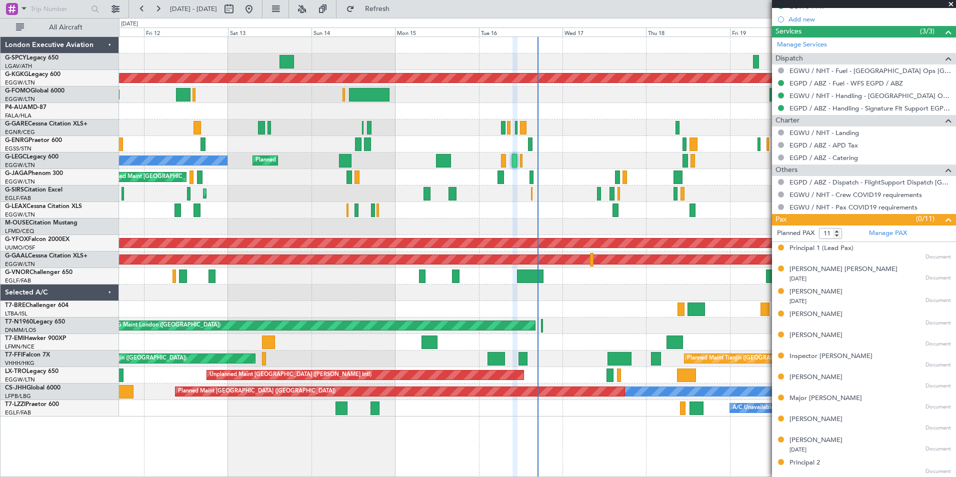
click at [952, 2] on span at bounding box center [951, 4] width 10 height 9
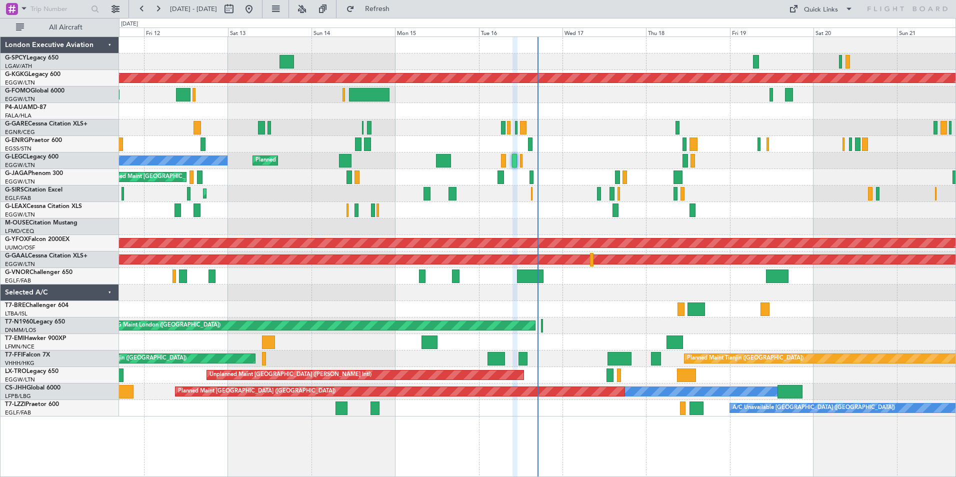
type input "0"
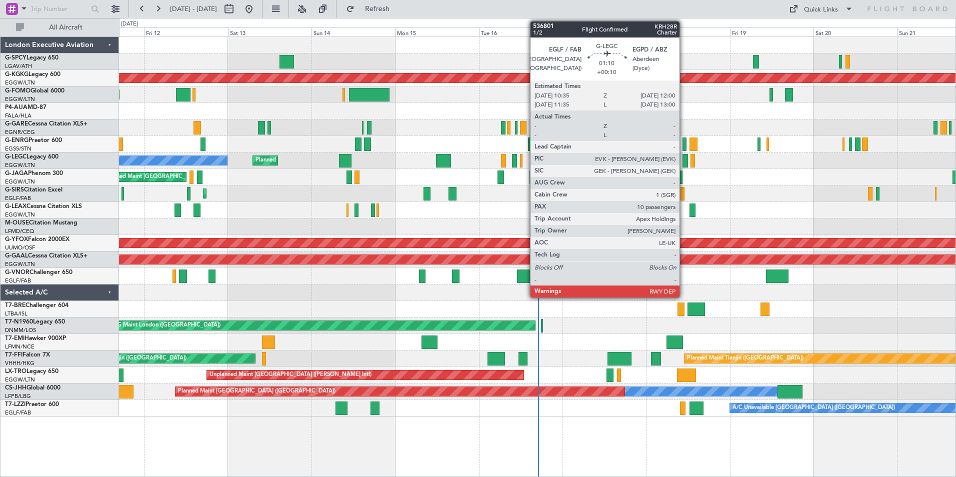
click at [684, 161] on div at bounding box center [684, 160] width 5 height 13
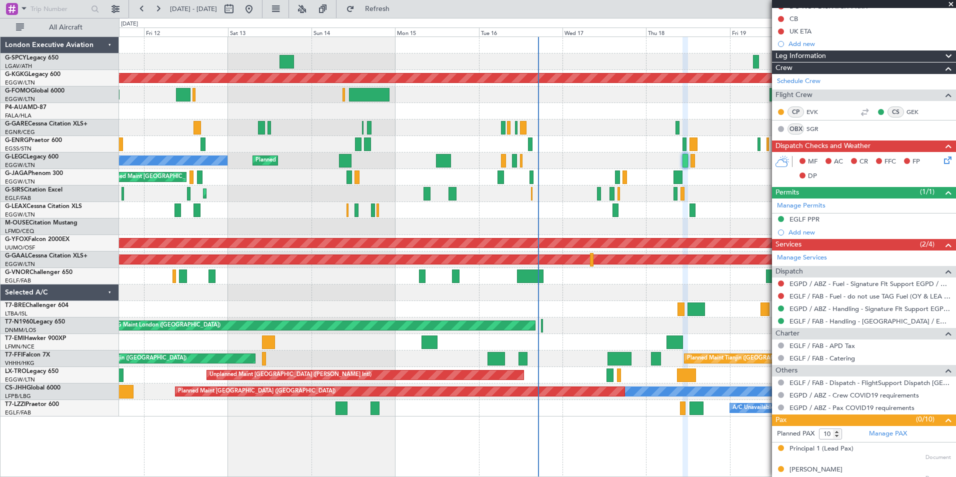
scroll to position [86, 0]
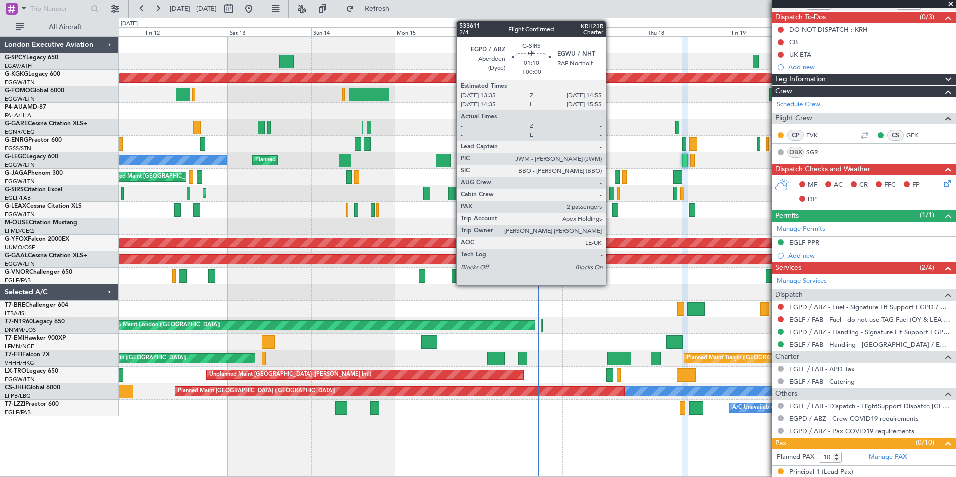
click at [610, 194] on div at bounding box center [611, 193] width 5 height 13
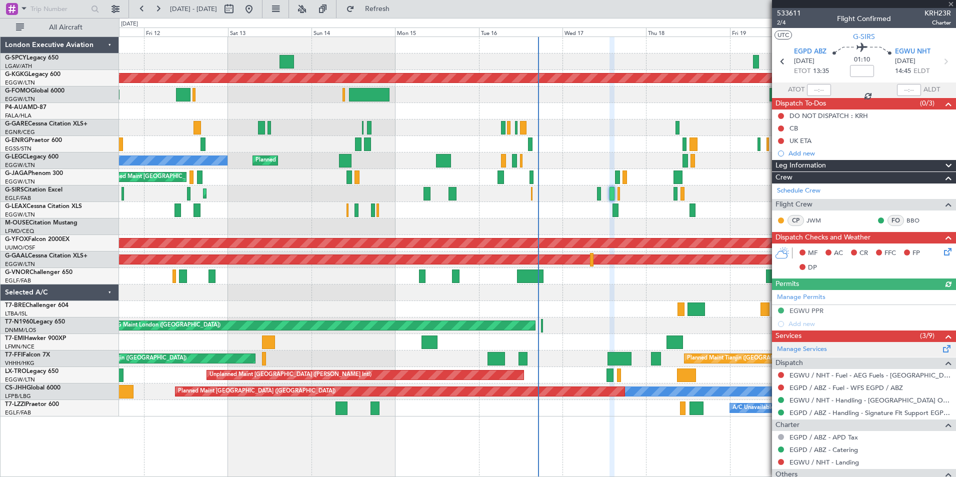
scroll to position [112, 0]
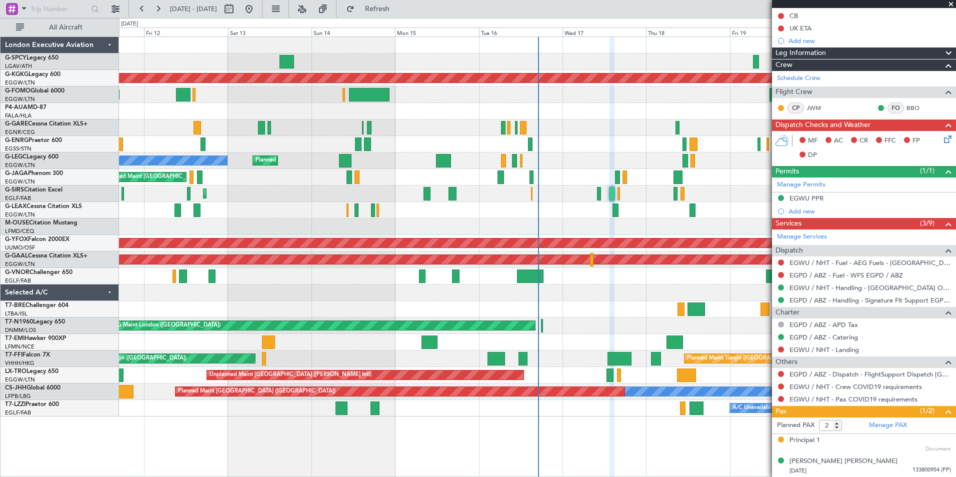
click at [951, 3] on span at bounding box center [951, 4] width 10 height 9
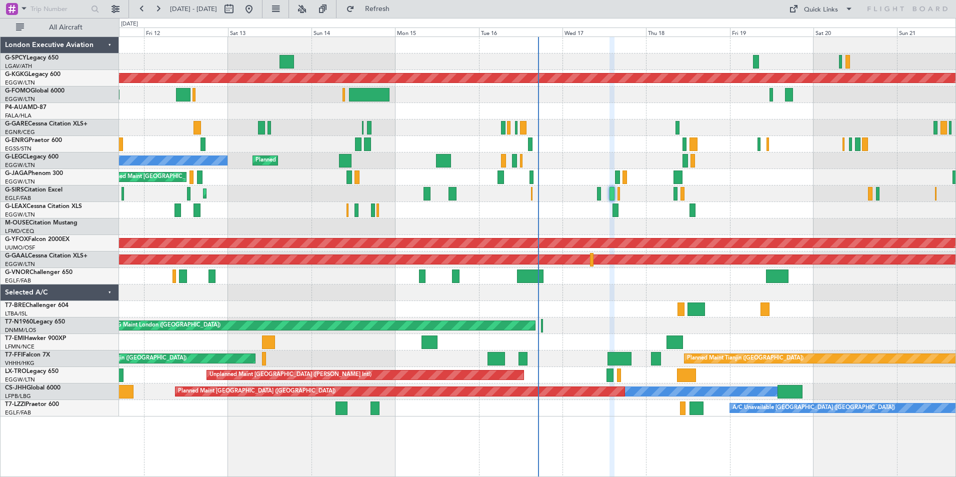
type input "0"
